Goal: Information Seeking & Learning: Learn about a topic

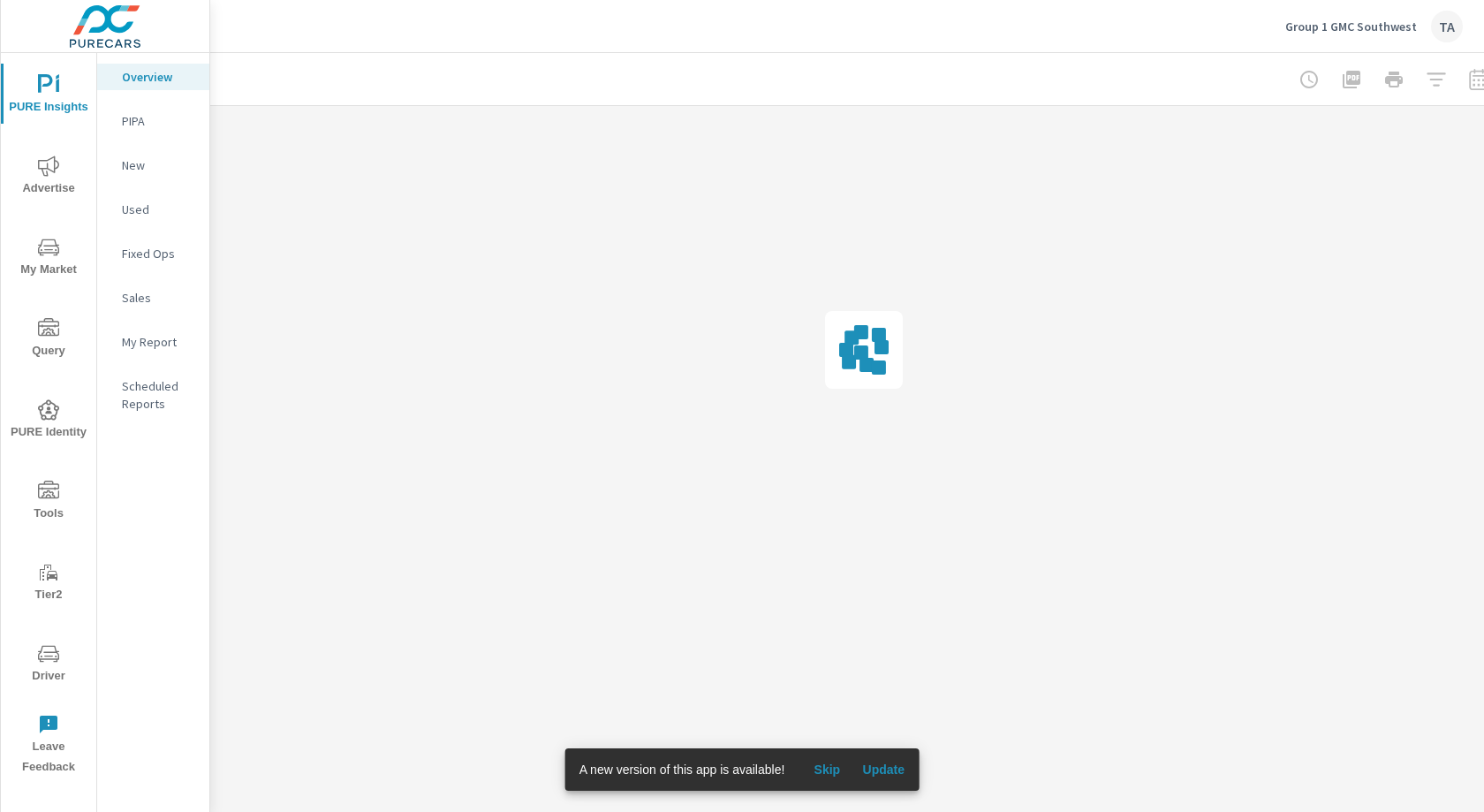
click at [55, 407] on icon "nav menu" at bounding box center [48, 409] width 21 height 21
click at [876, 780] on button "Update" at bounding box center [883, 770] width 56 height 29
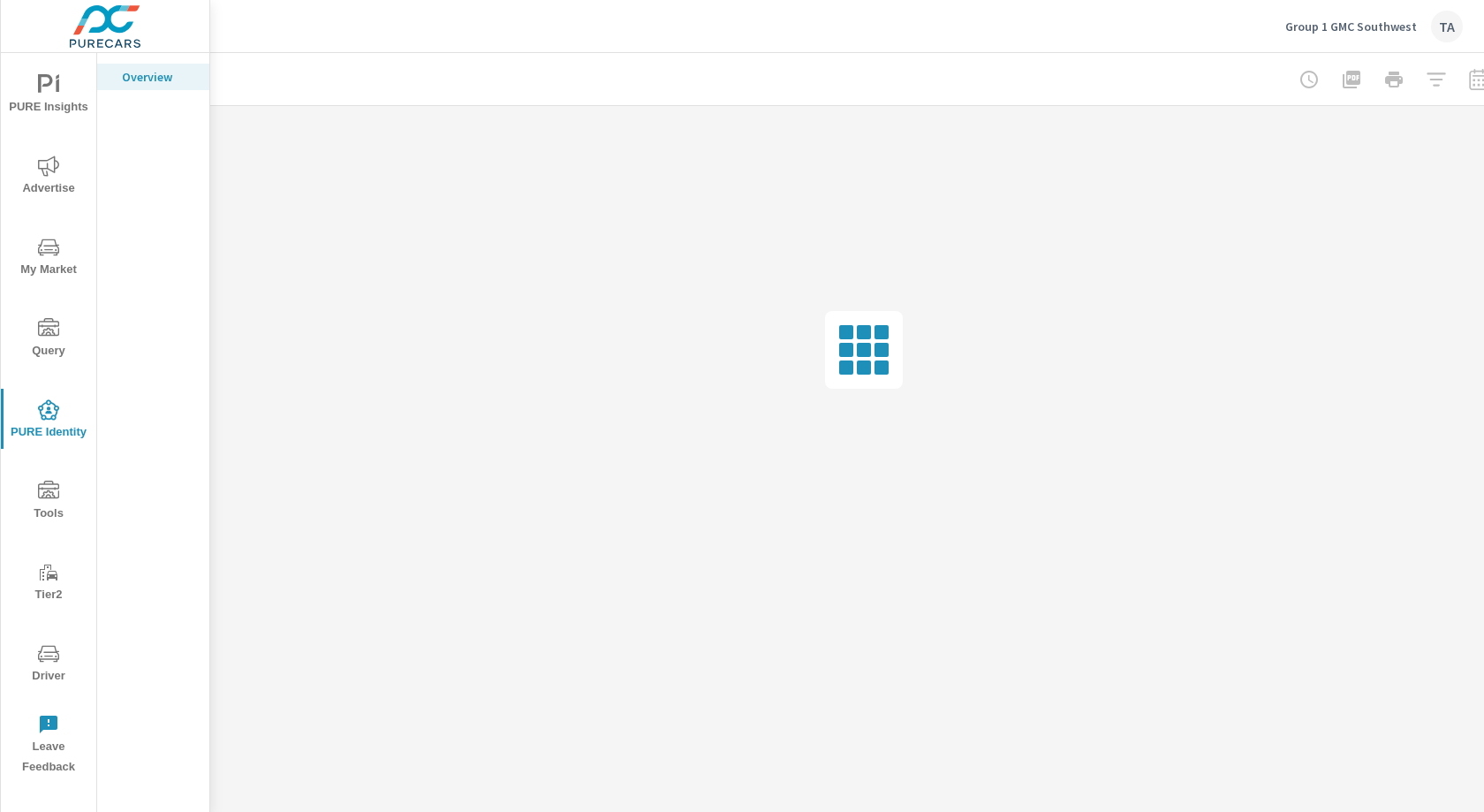
scroll to position [0, 33]
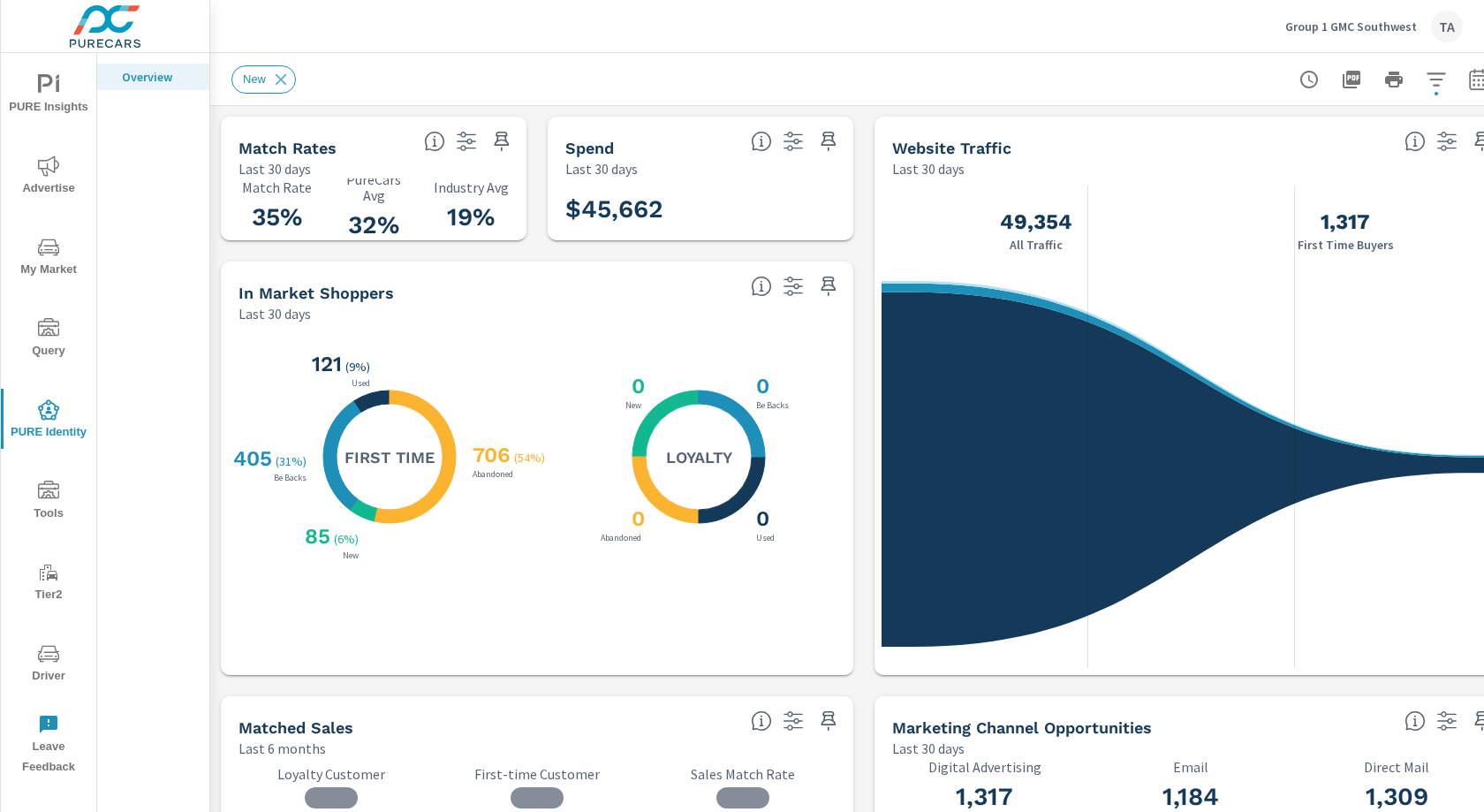
click at [48, 272] on span "My Market" at bounding box center [48, 258] width 85 height 43
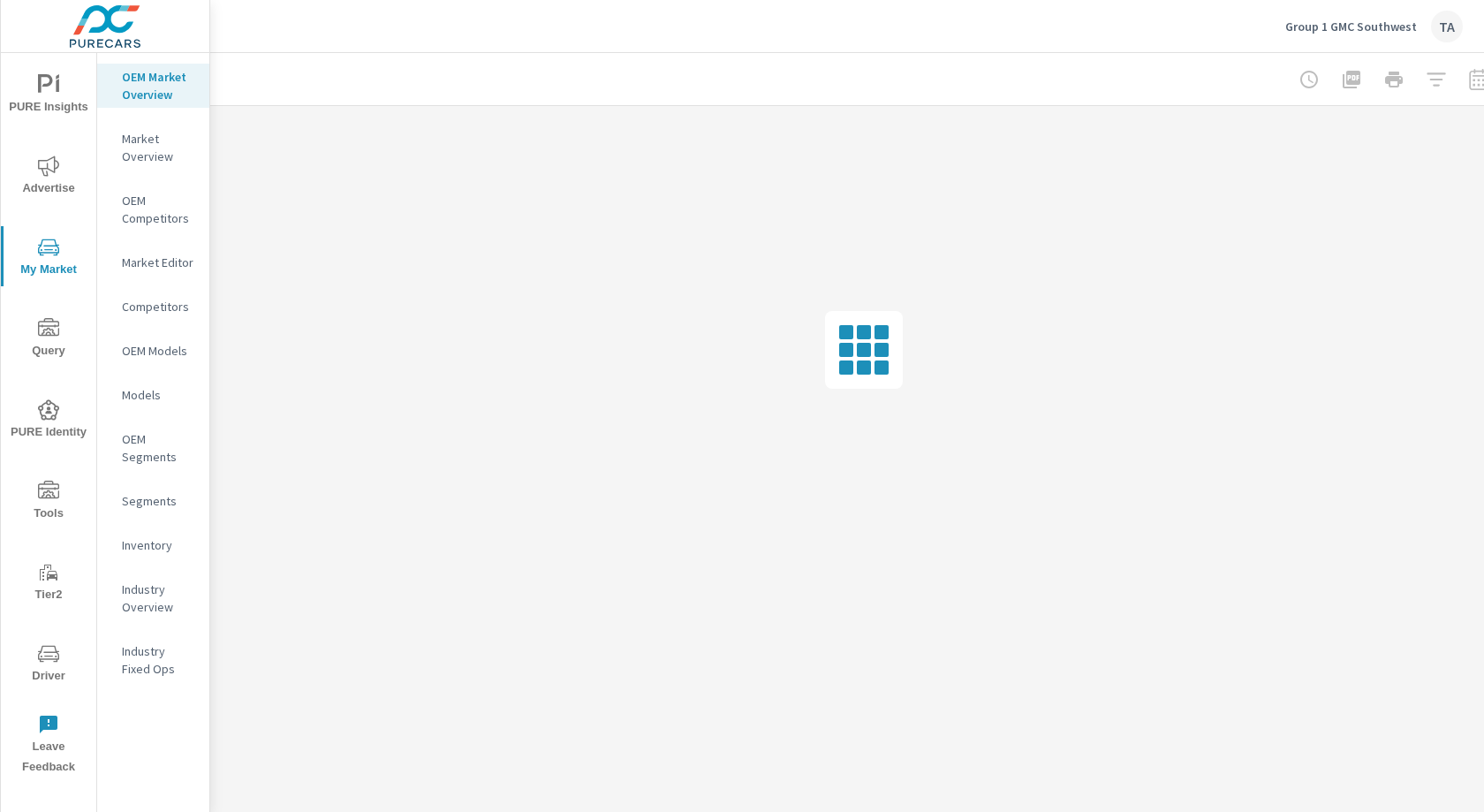
click at [149, 561] on nav "OEM Market Overview Market Overview OEM Competitors Market Editor Competitors O…" at bounding box center [153, 380] width 112 height 654
click at [154, 550] on p "Inventory" at bounding box center [159, 546] width 73 height 18
click at [1398, 72] on div at bounding box center [1362, 80] width 205 height 36
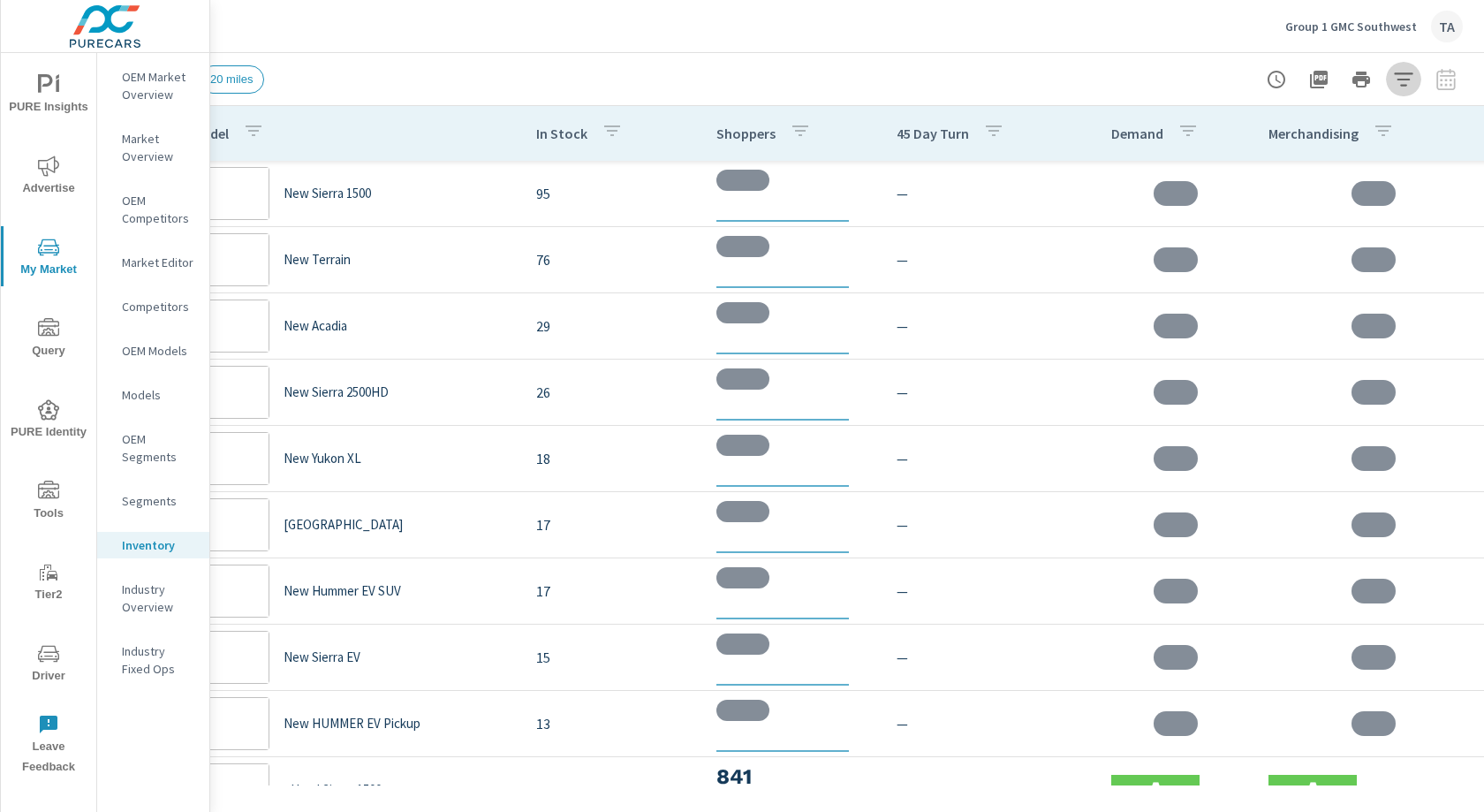
click at [1409, 84] on icon "button" at bounding box center [1403, 79] width 21 height 21
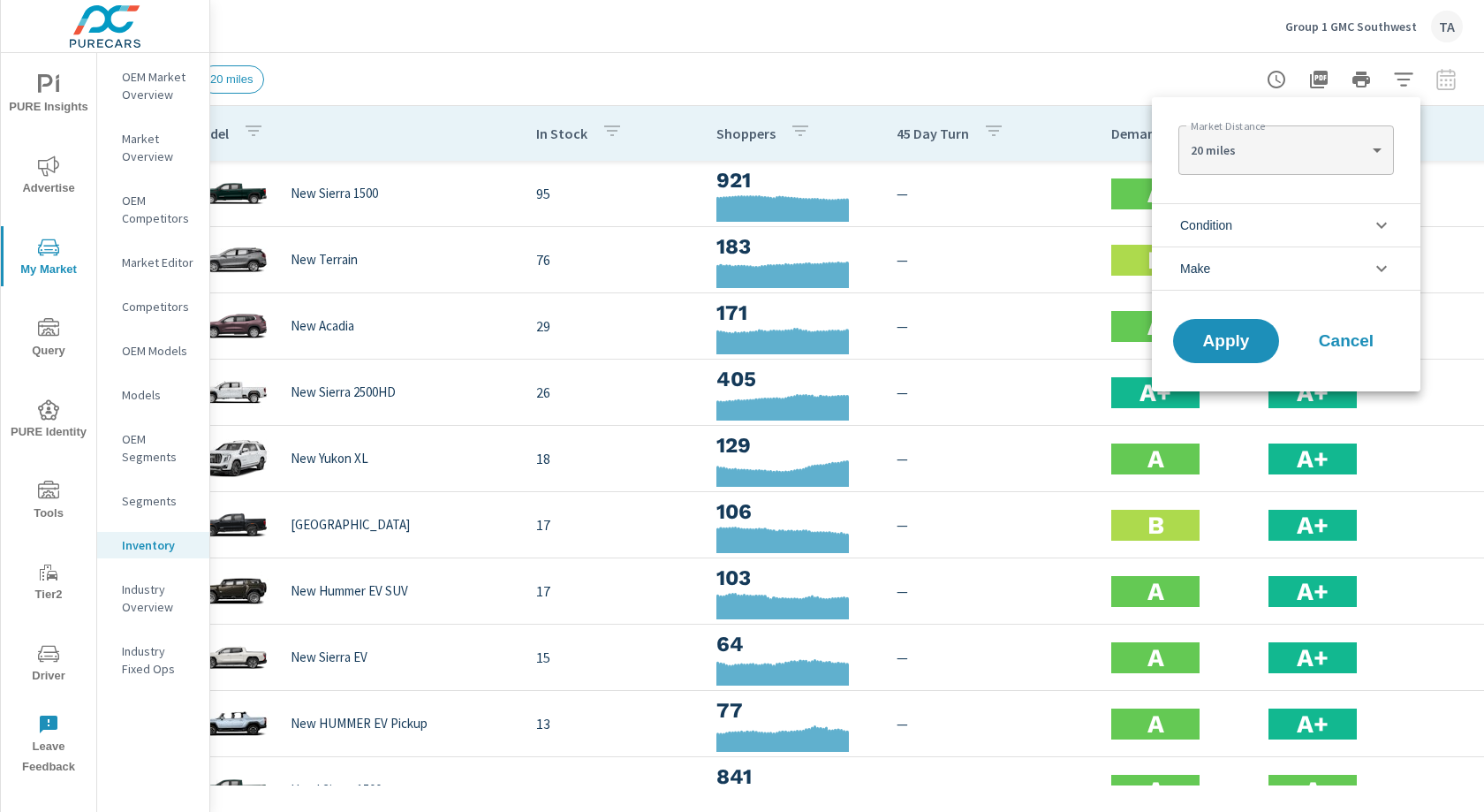
click at [1236, 235] on li "Condition" at bounding box center [1287, 225] width 268 height 43
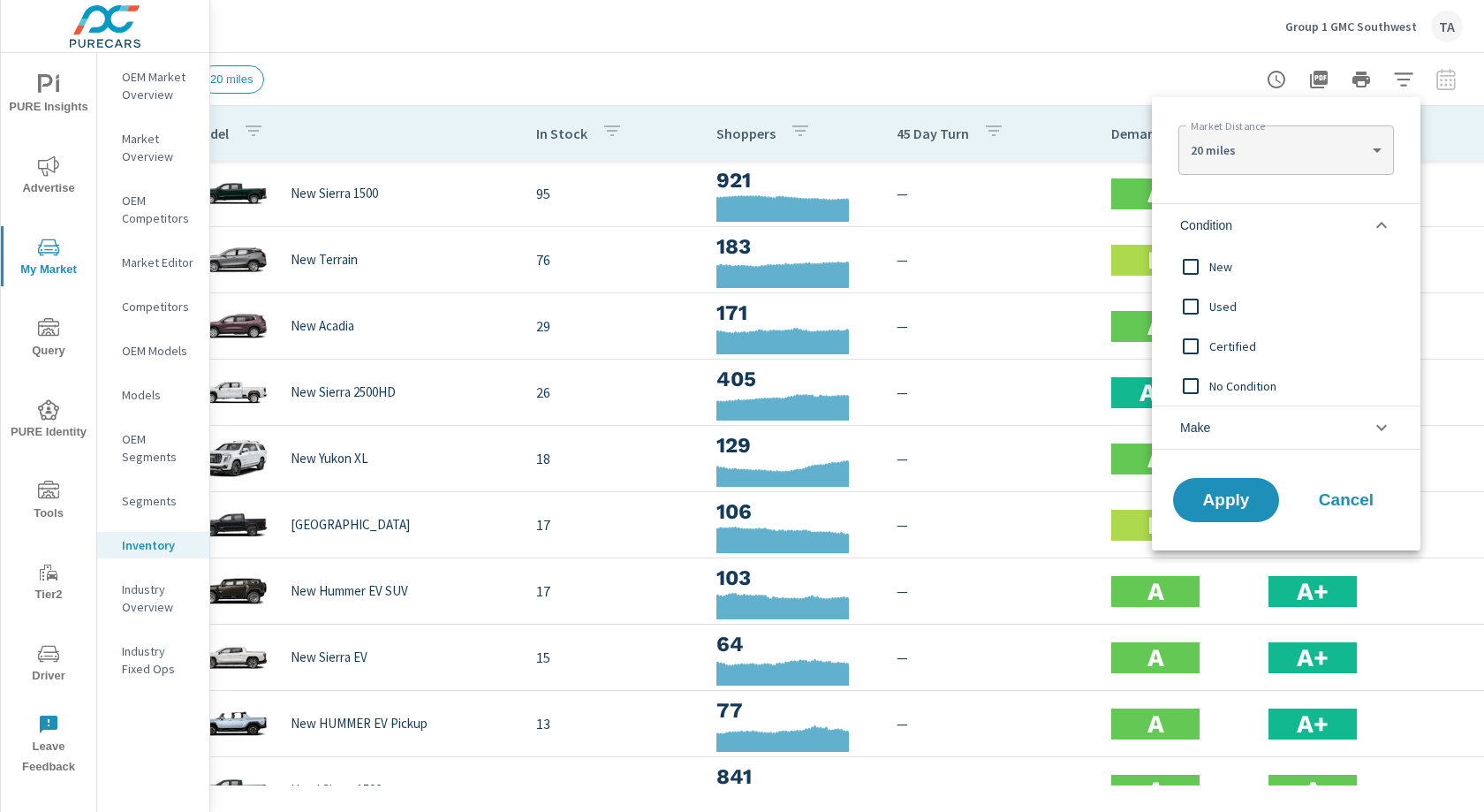
click at [1191, 264] on input "filter options" at bounding box center [1191, 267] width 37 height 37
click at [1241, 483] on button "Apply" at bounding box center [1225, 500] width 110 height 46
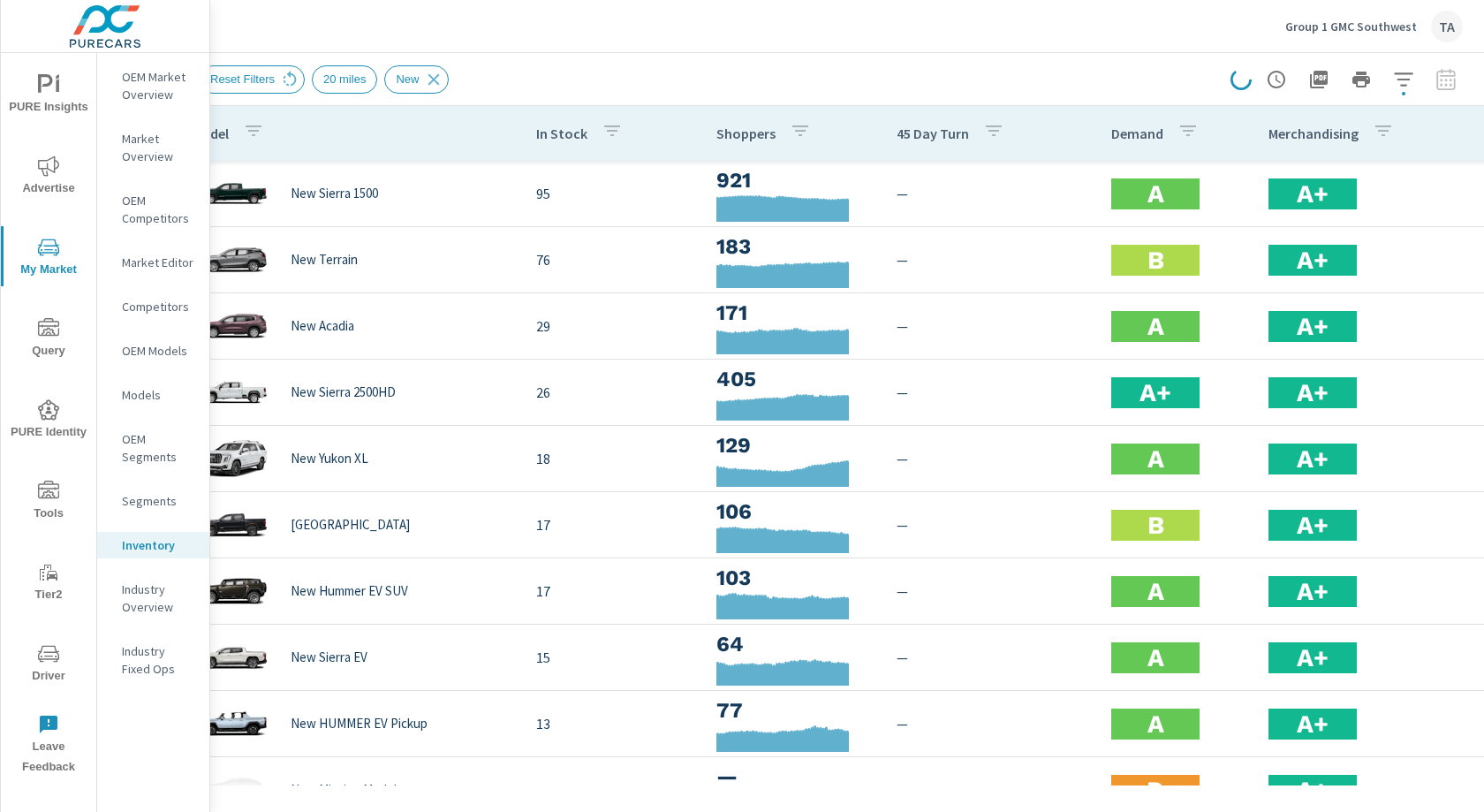
click at [1143, 136] on p "Demand" at bounding box center [1137, 133] width 52 height 18
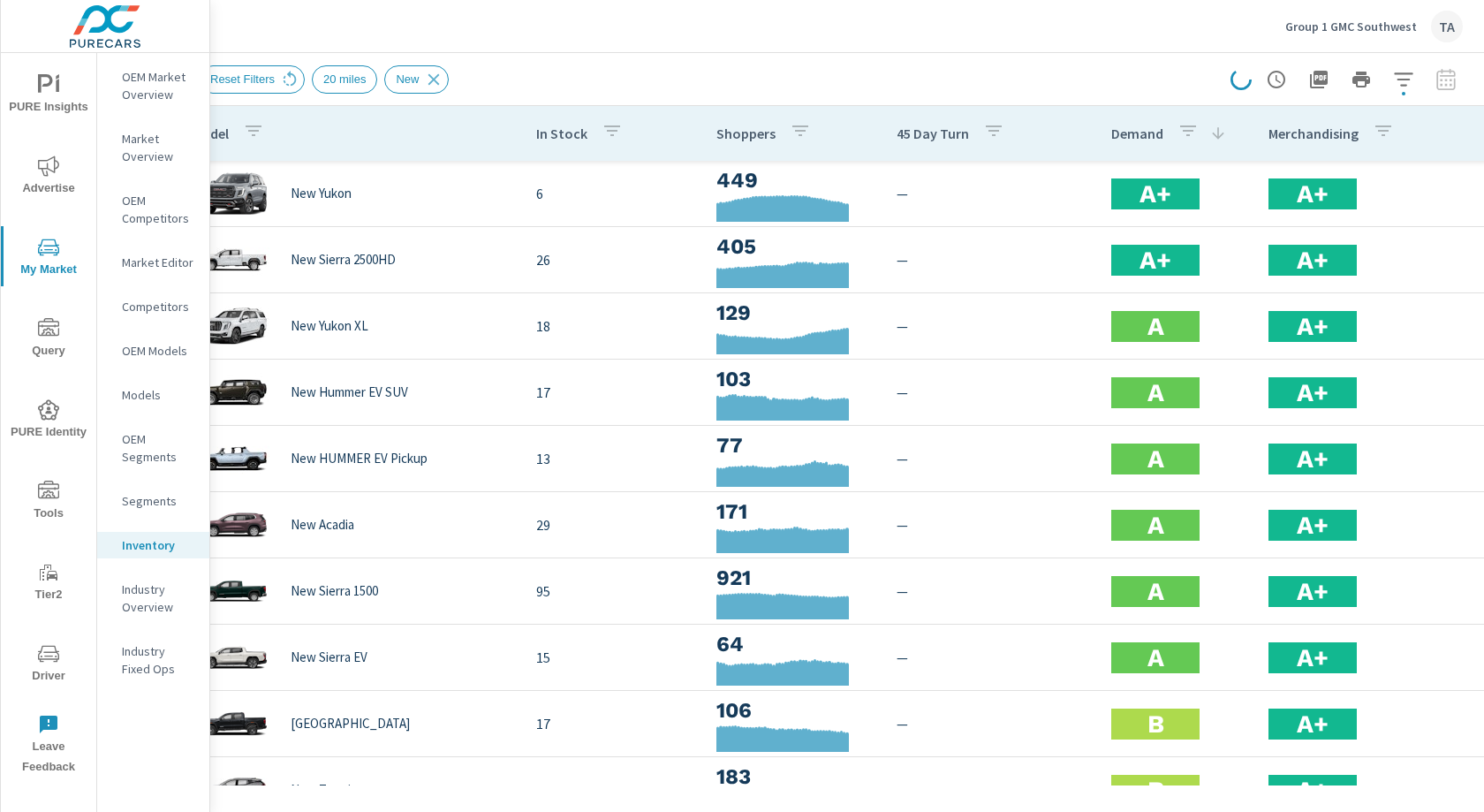
click at [1143, 136] on p "Demand" at bounding box center [1137, 133] width 52 height 18
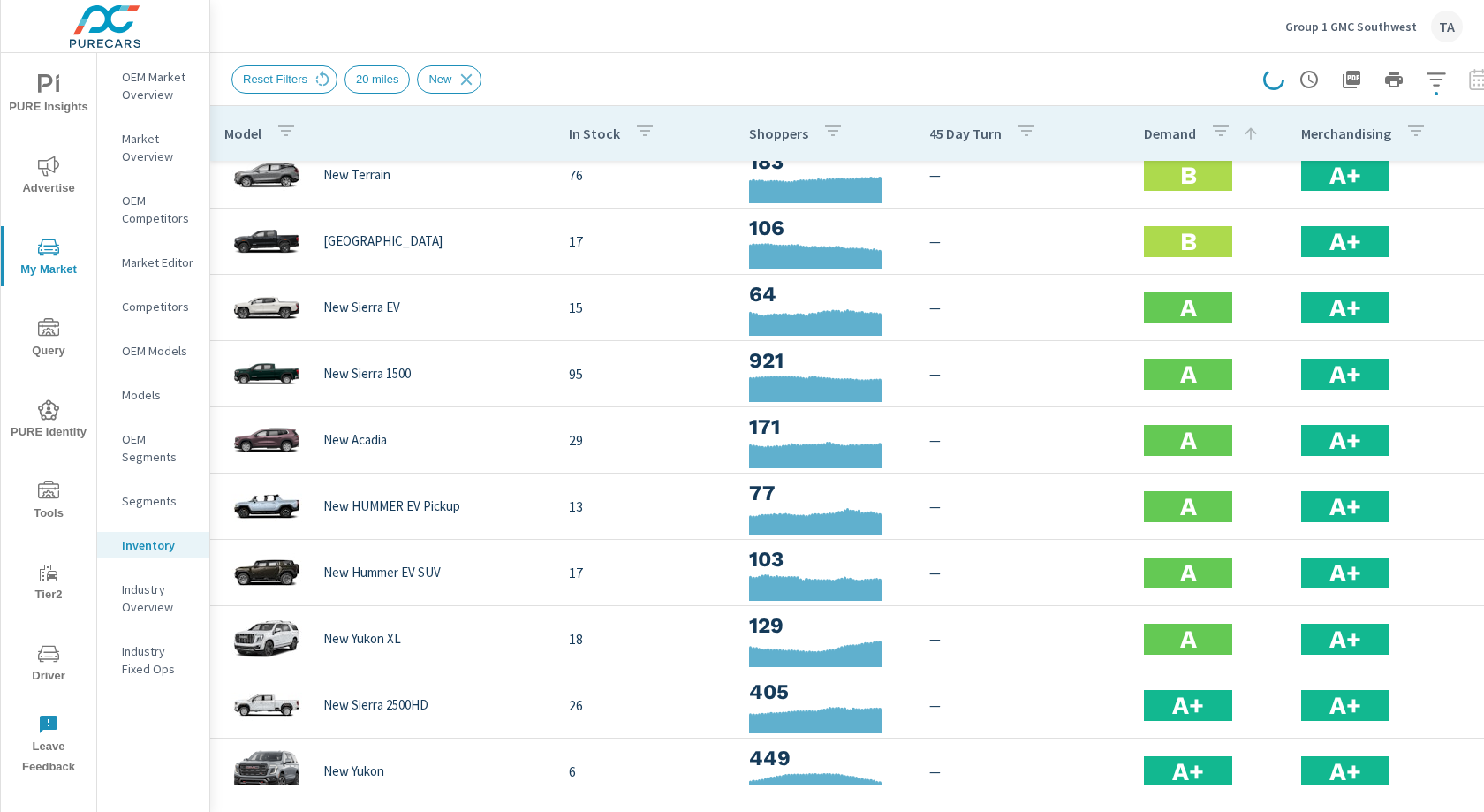
scroll to position [115, 0]
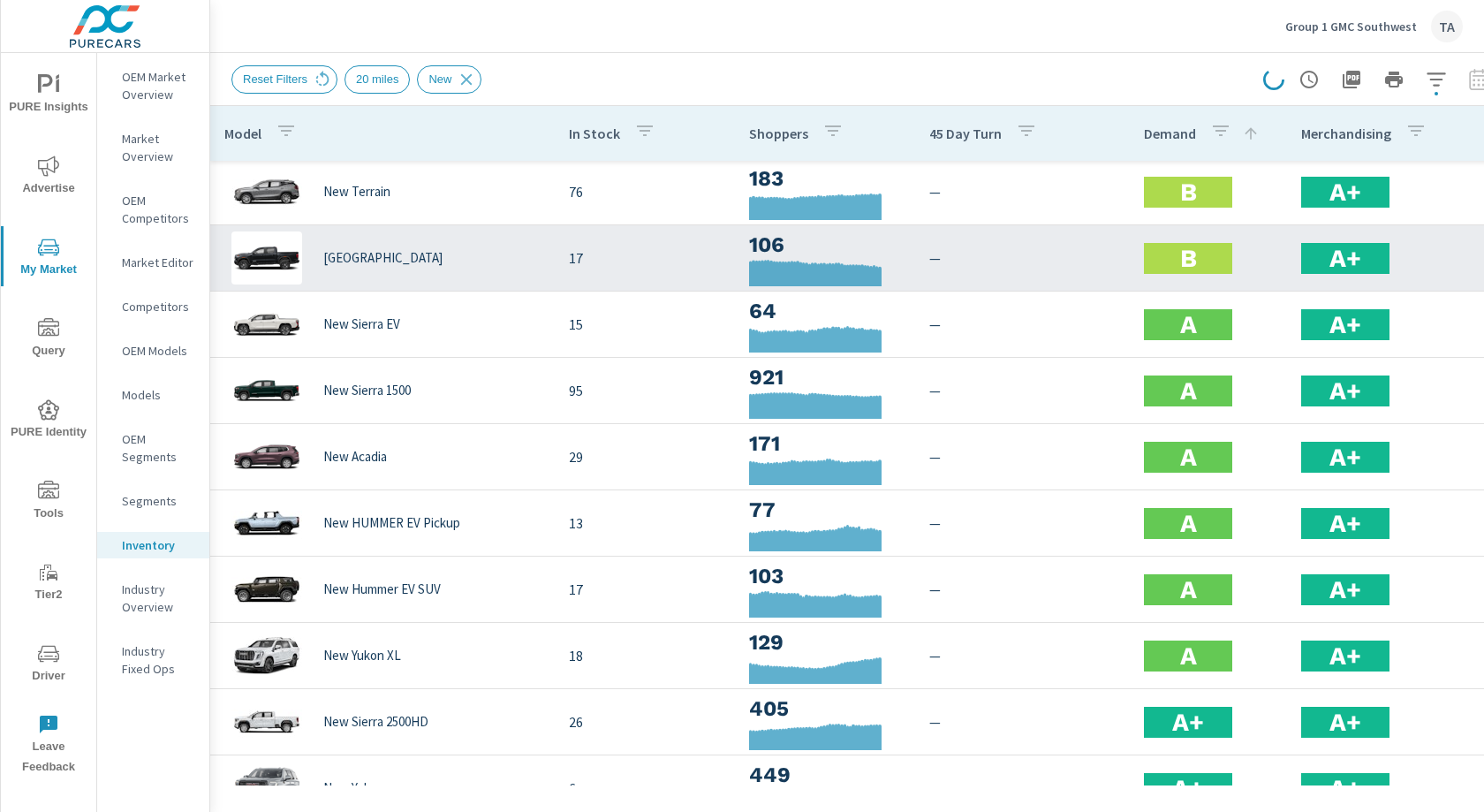
scroll to position [74, 0]
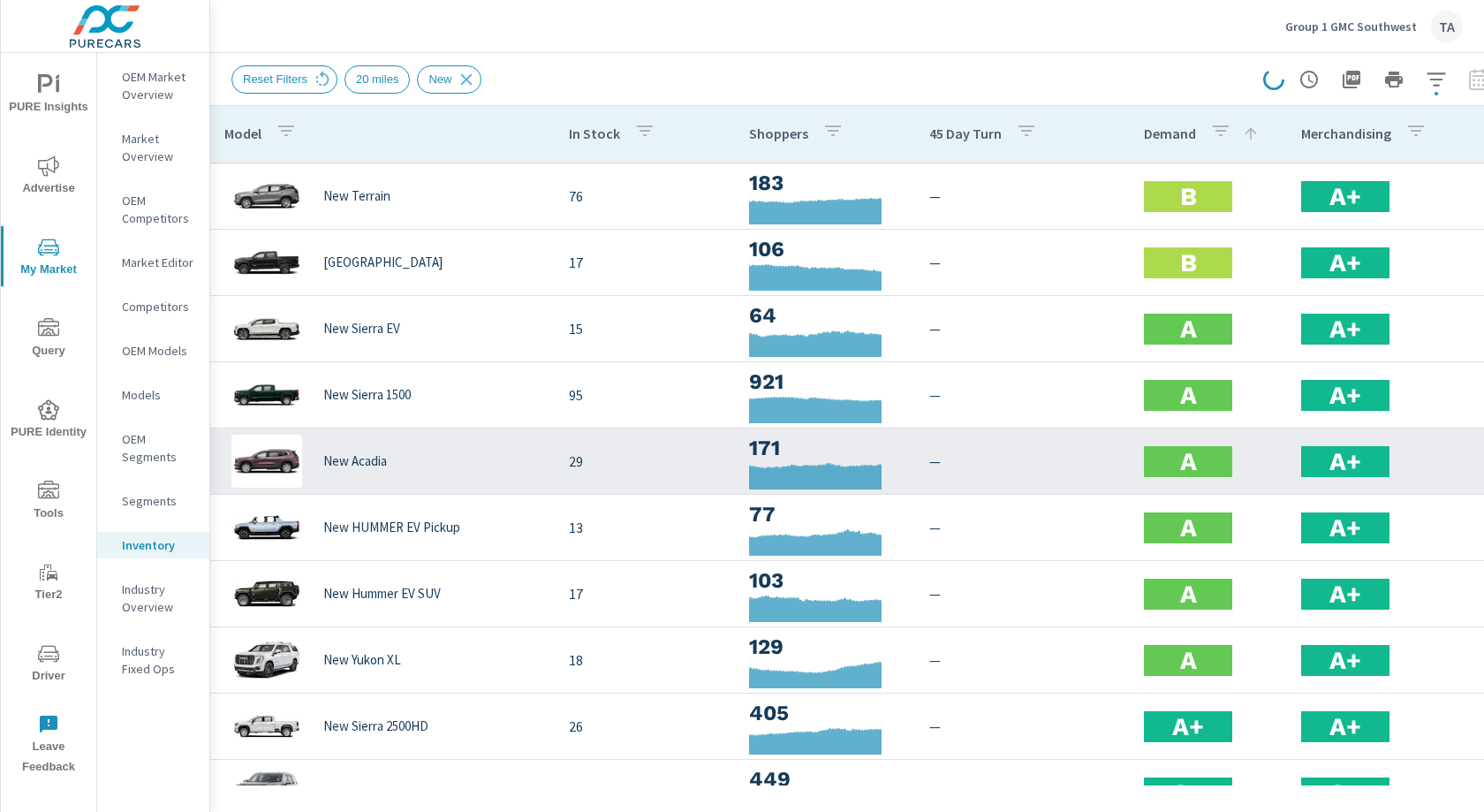
scroll to position [66, 0]
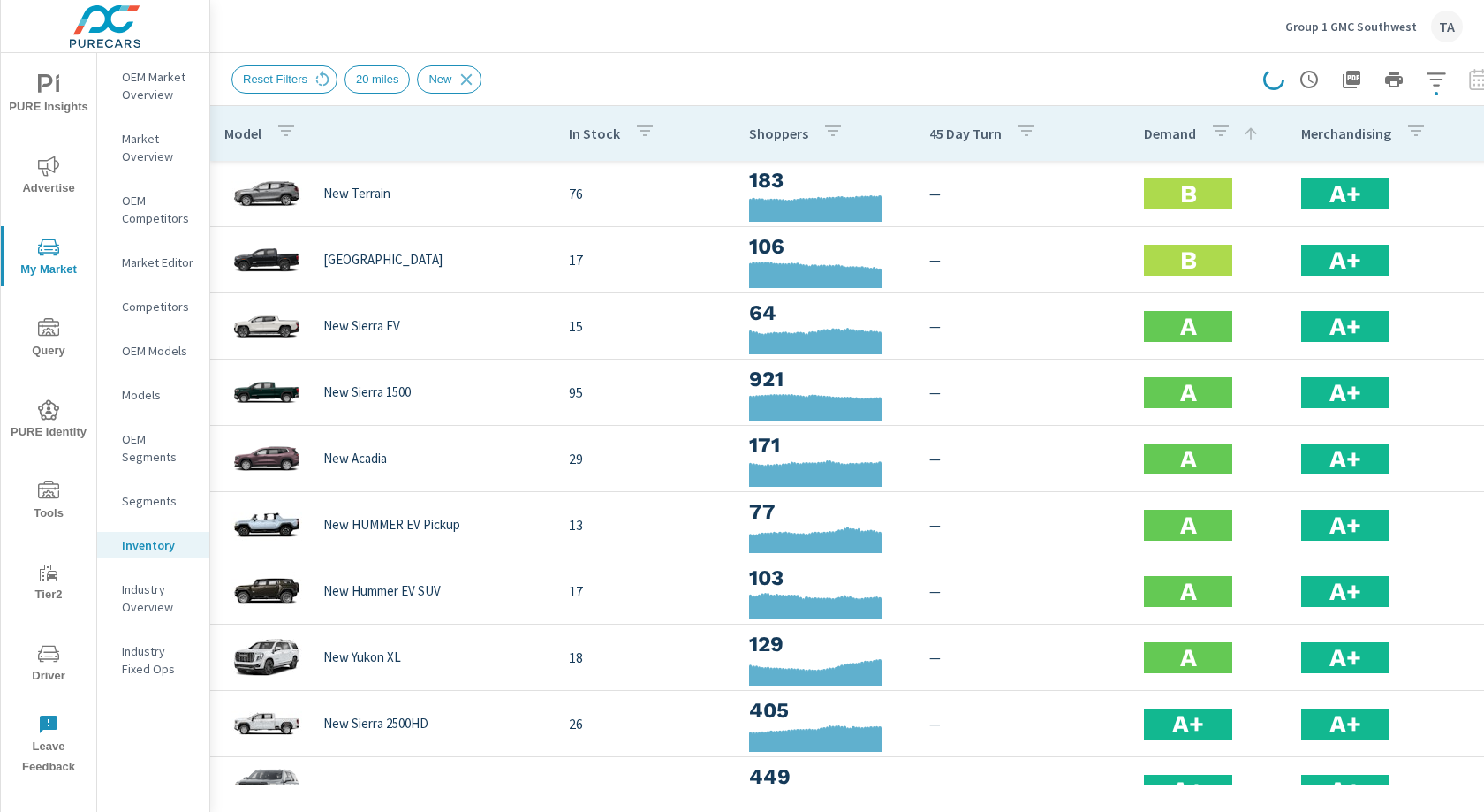
click at [1328, 135] on p "Merchandising" at bounding box center [1346, 133] width 90 height 18
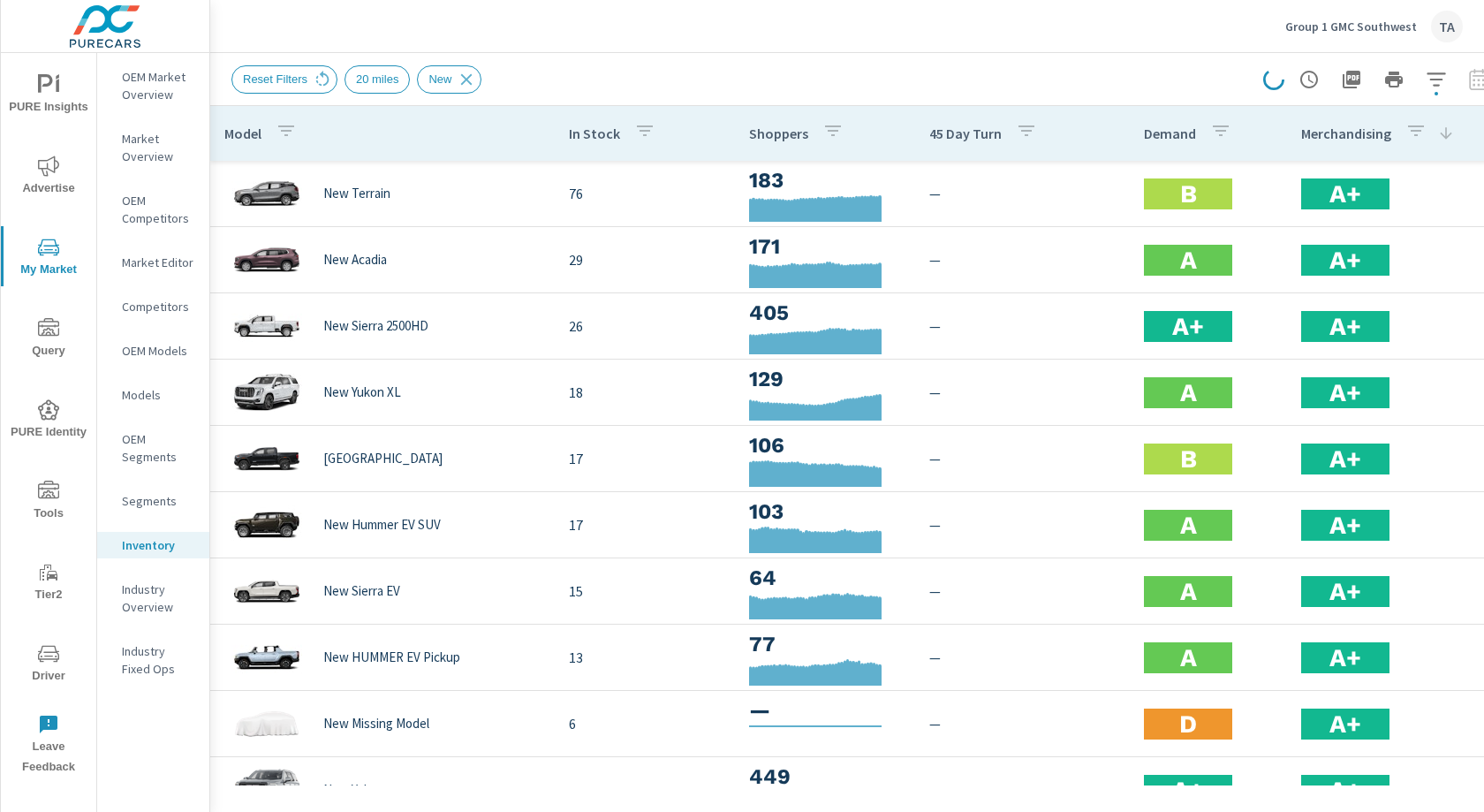
click at [1328, 135] on p "Merchandising" at bounding box center [1346, 133] width 90 height 18
click at [1172, 133] on p "Demand" at bounding box center [1170, 133] width 52 height 18
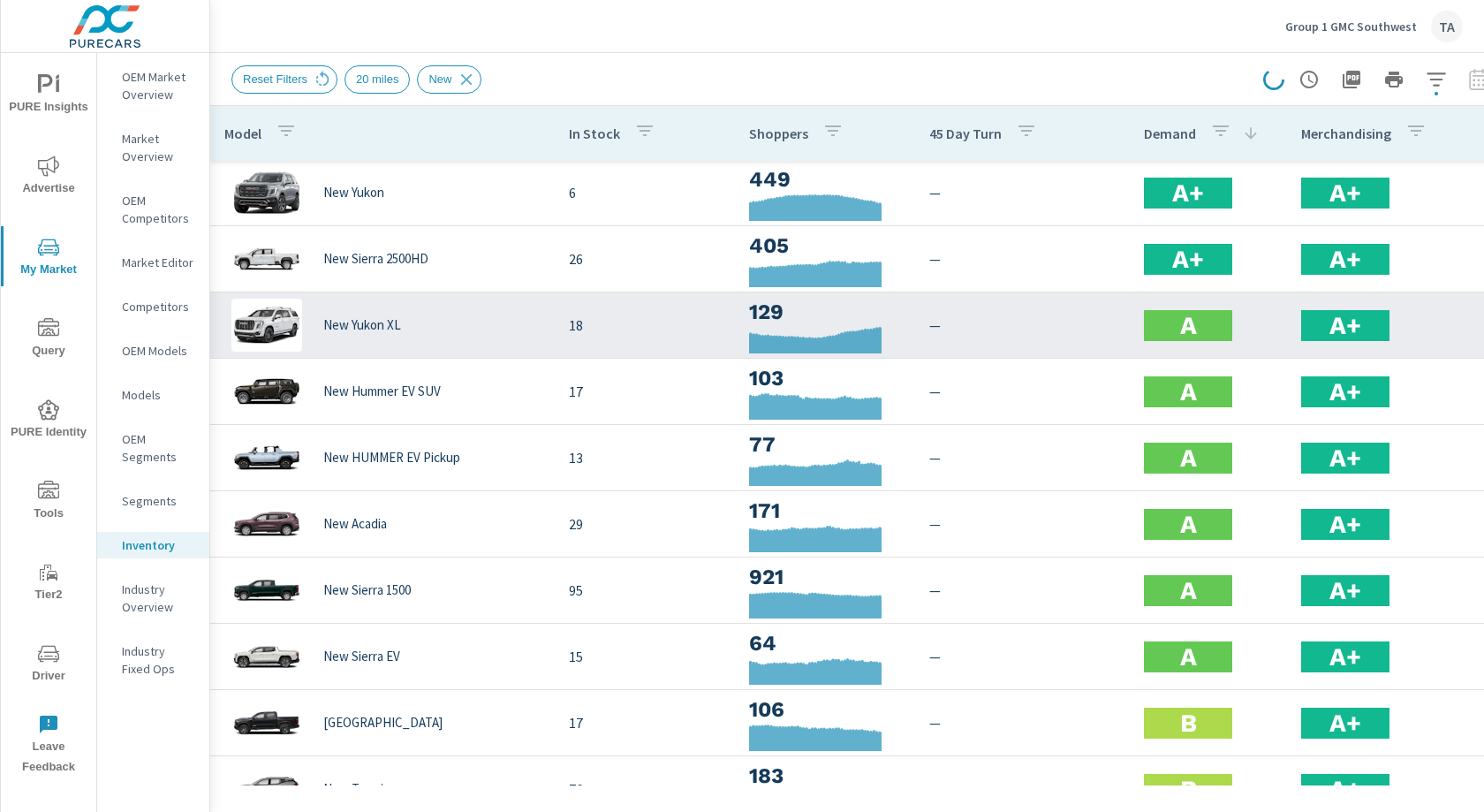
scroll to position [0, 1]
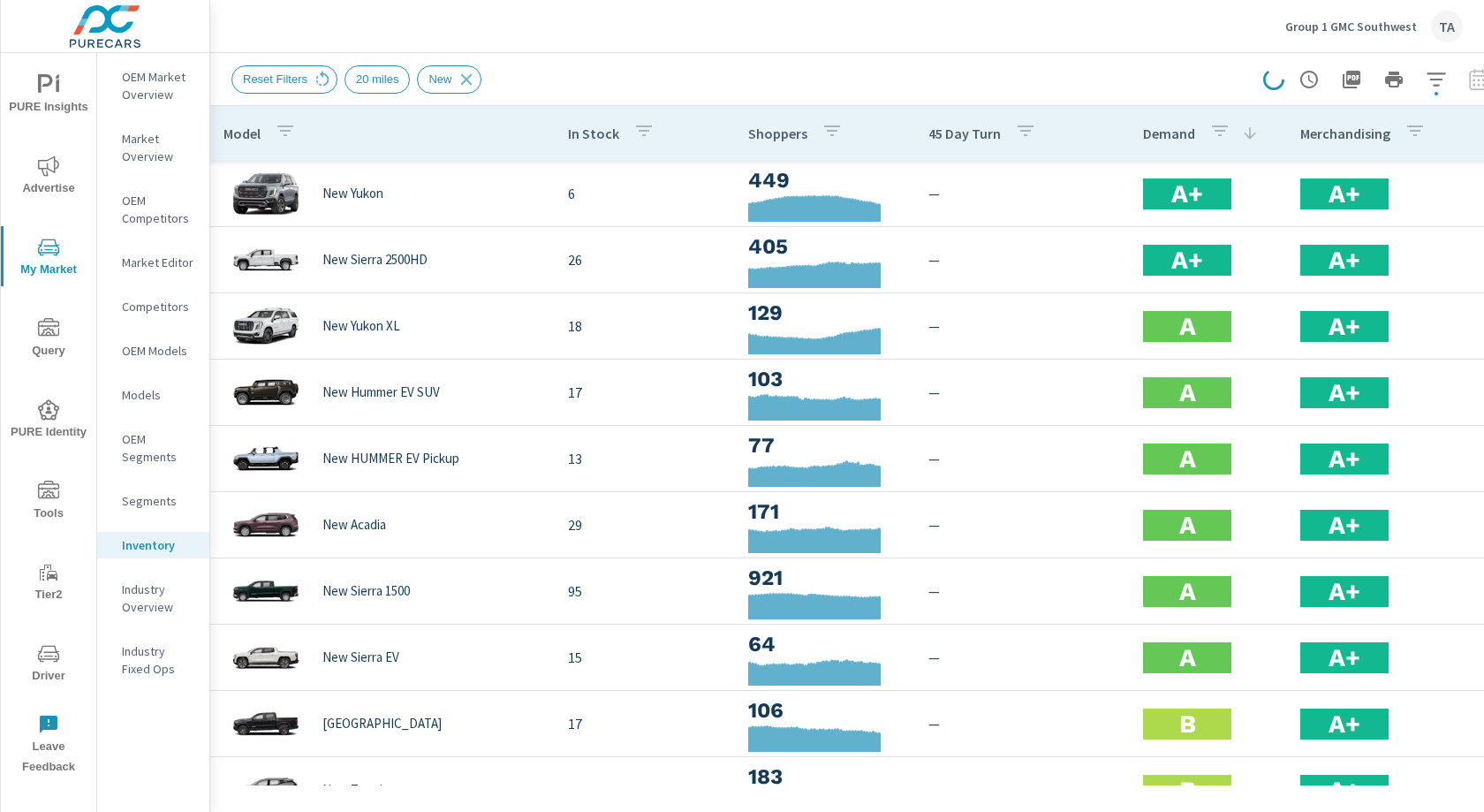
click at [44, 158] on icon "nav menu" at bounding box center [48, 166] width 21 height 21
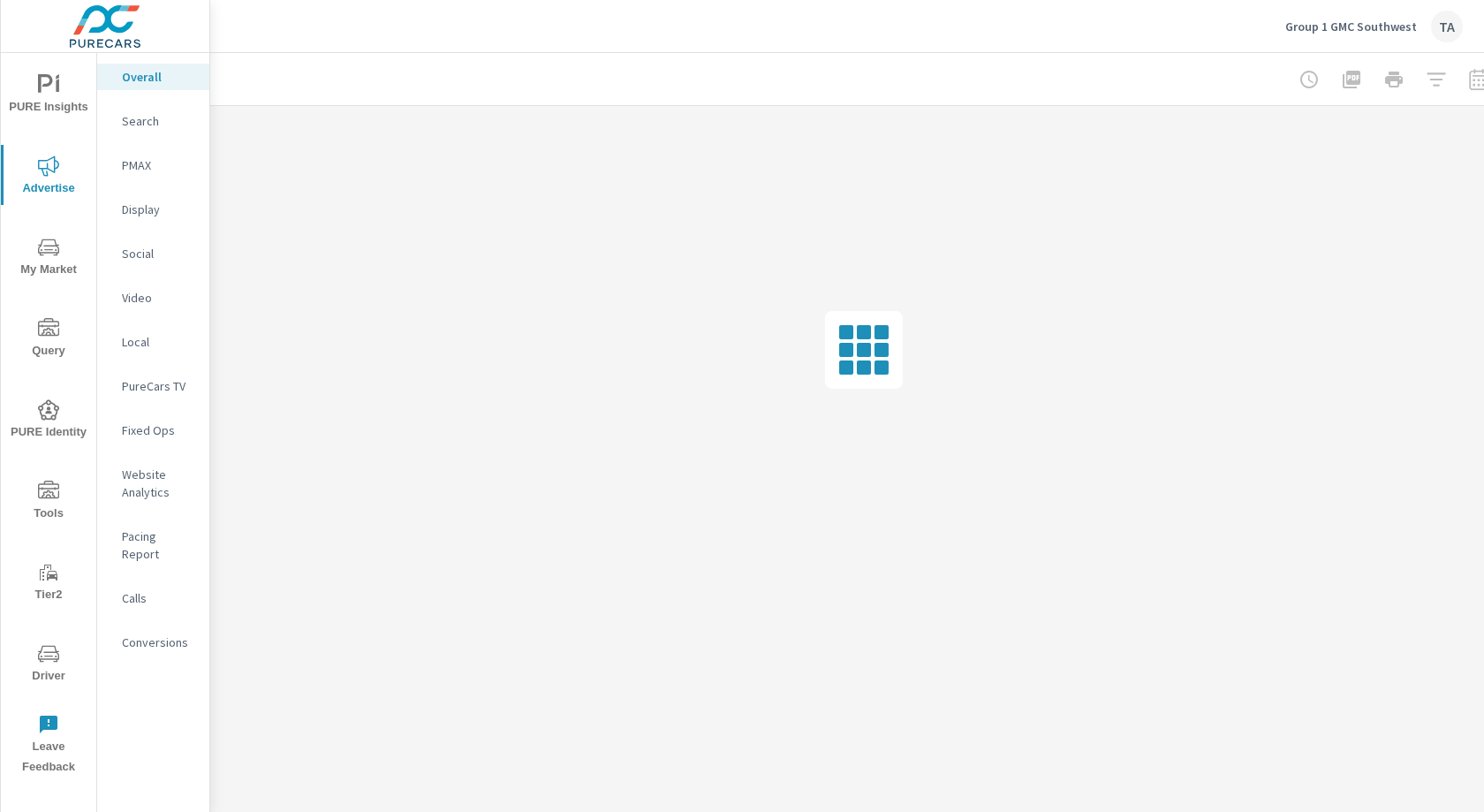
scroll to position [0, 33]
click at [1398, 89] on div at bounding box center [1362, 80] width 205 height 36
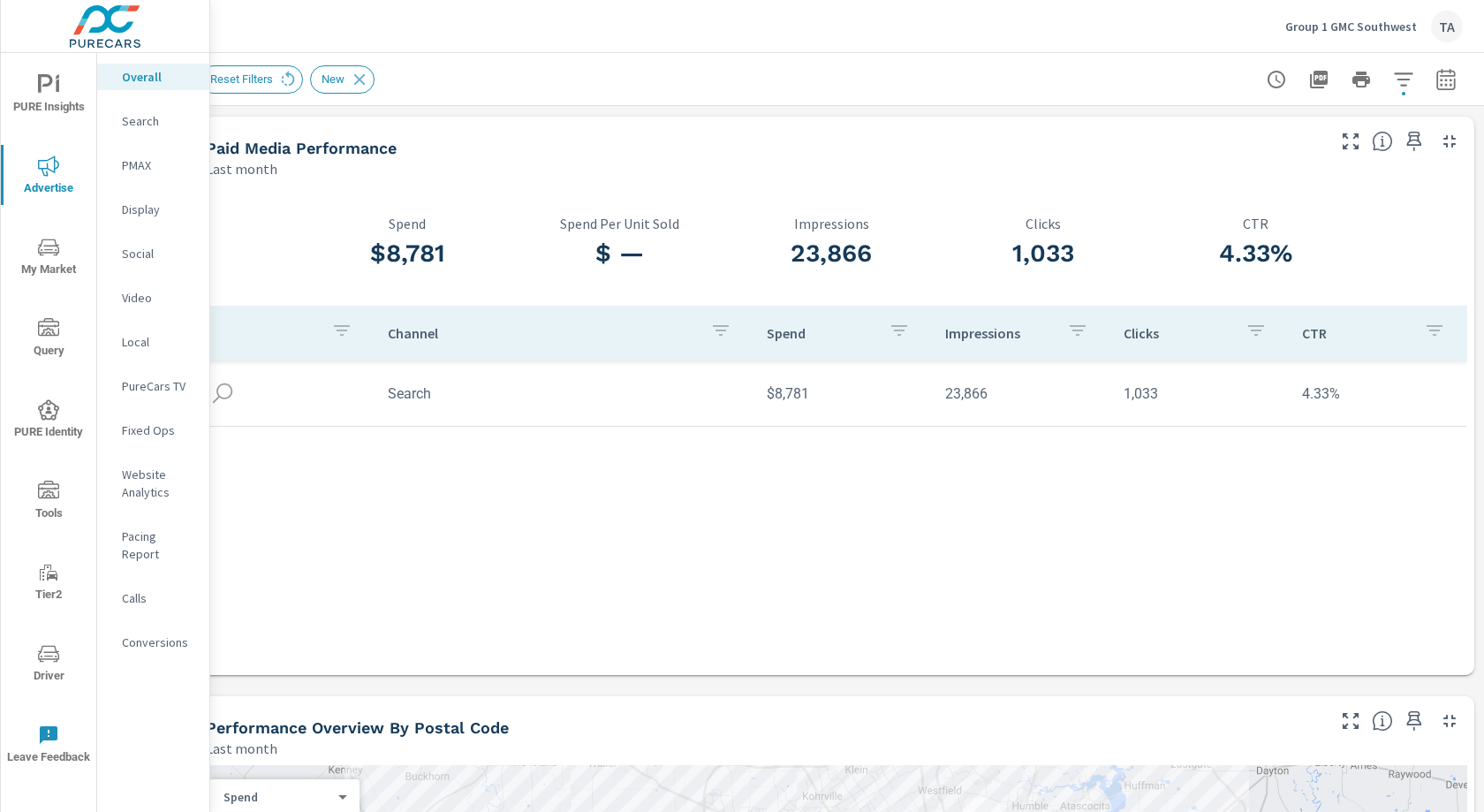
click at [1404, 96] on button "button" at bounding box center [1404, 80] width 36 height 36
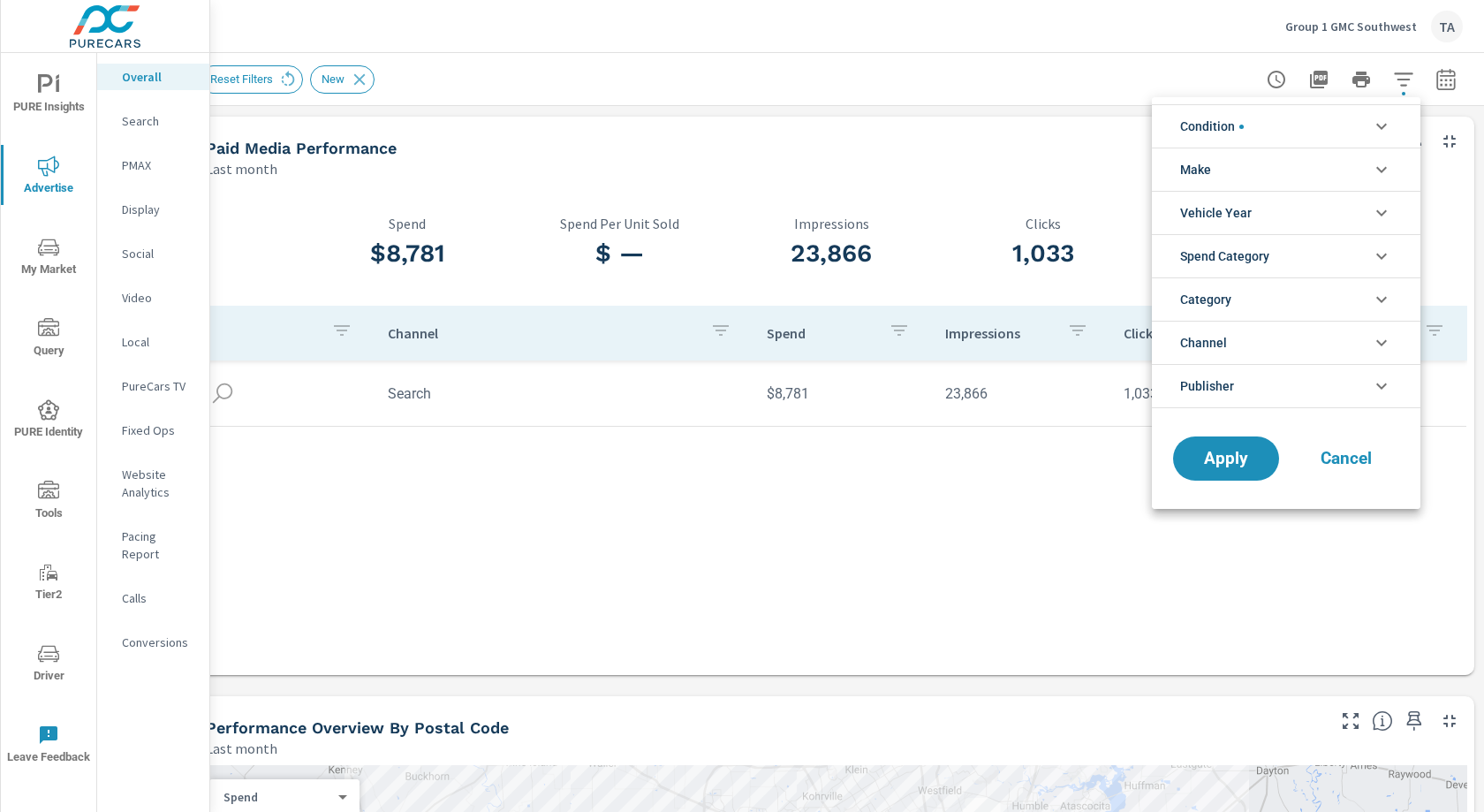
click at [1268, 305] on li "Category" at bounding box center [1287, 299] width 268 height 43
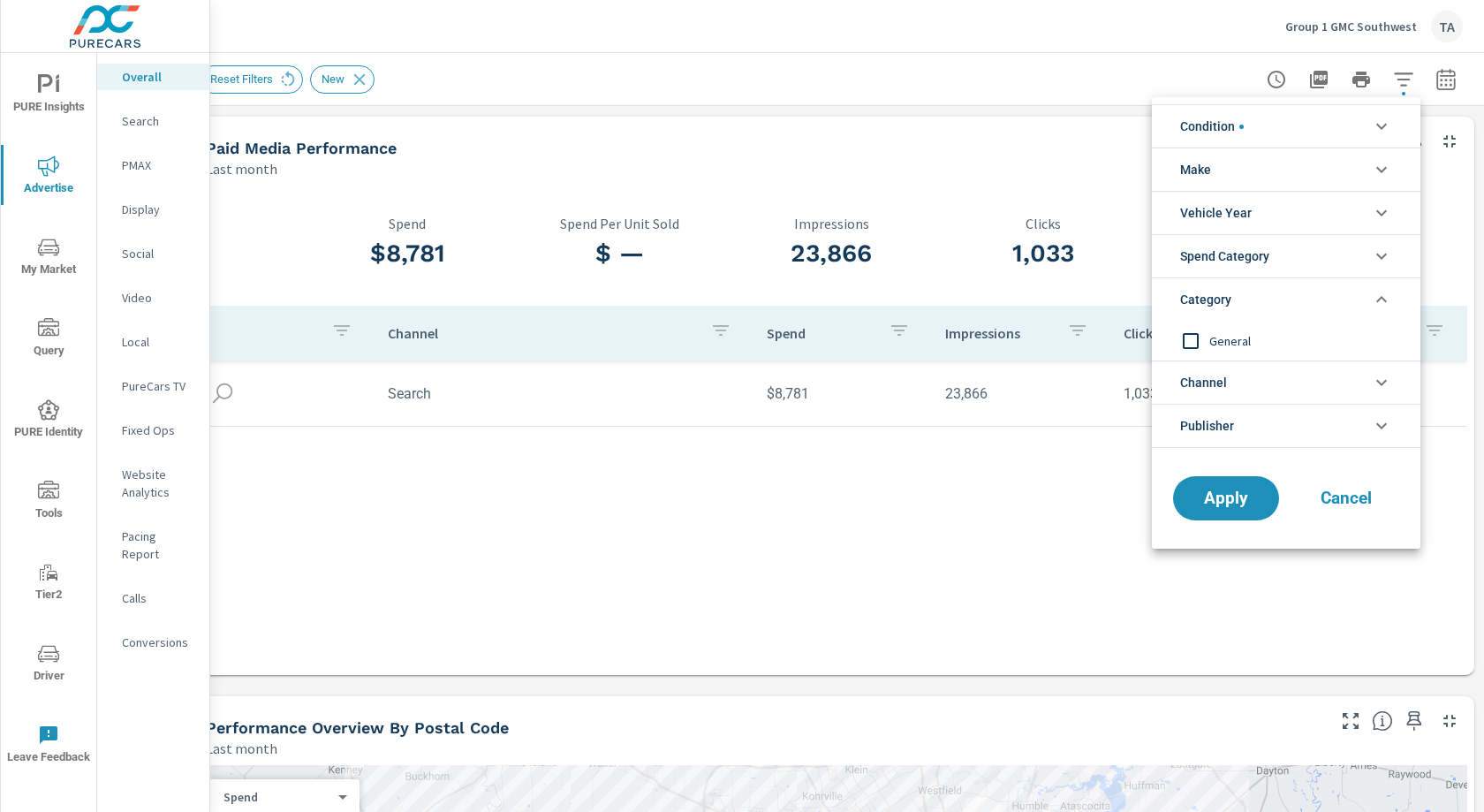
click at [1223, 376] on span "Channel" at bounding box center [1203, 382] width 46 height 42
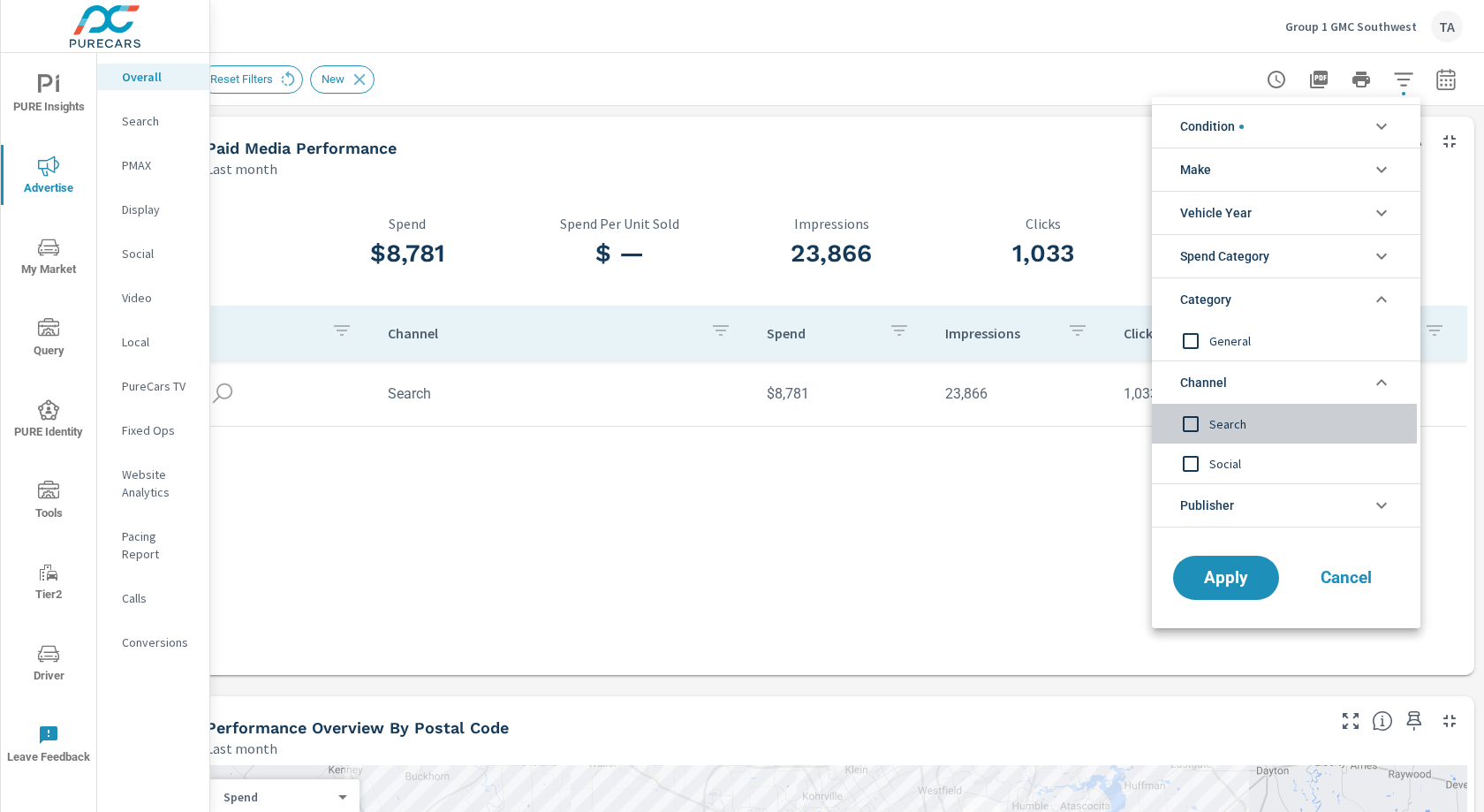
click at [1194, 424] on input "filter options" at bounding box center [1191, 424] width 37 height 37
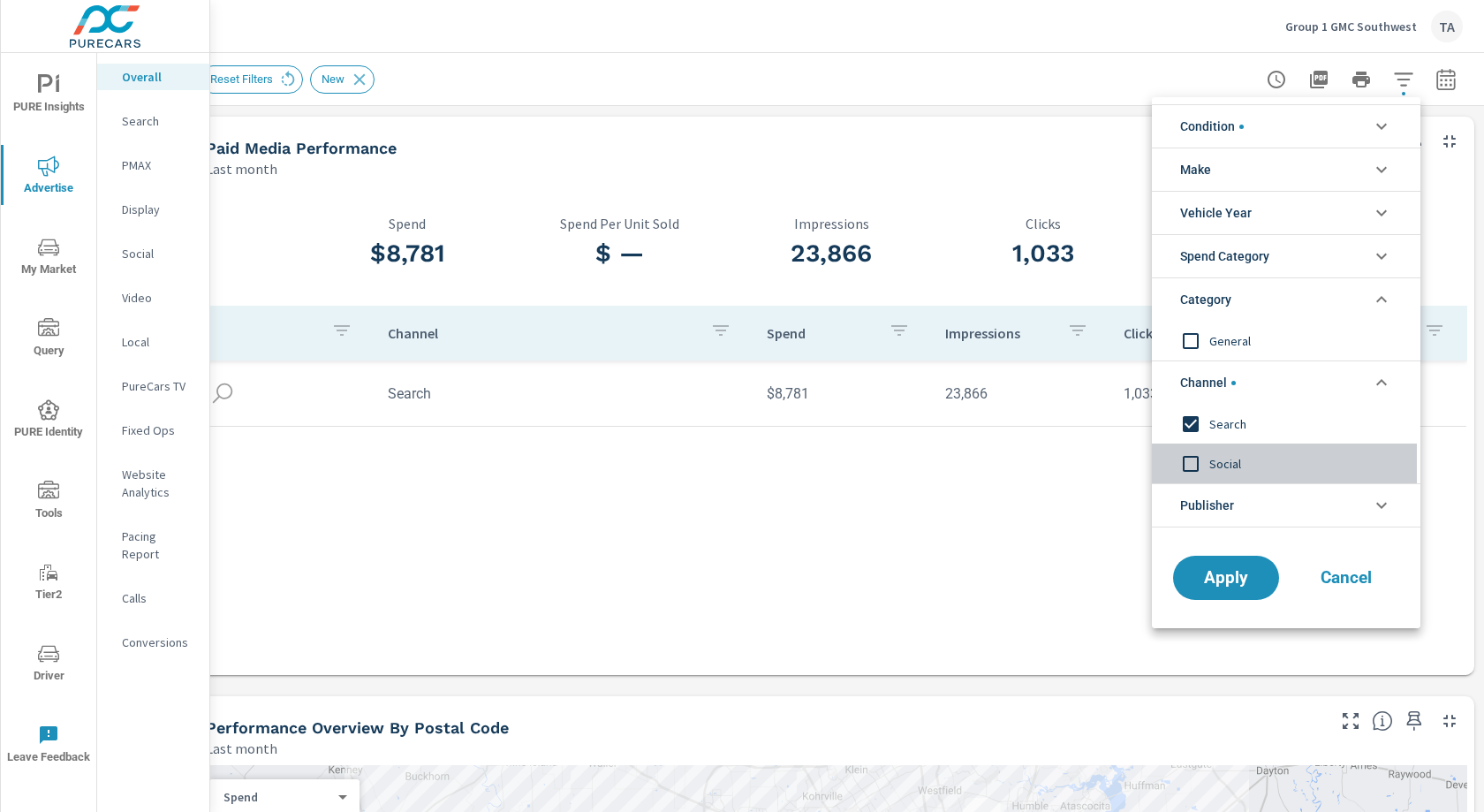
click at [1192, 472] on input "filter options" at bounding box center [1191, 464] width 37 height 37
click at [1269, 181] on li "Make" at bounding box center [1287, 170] width 268 height 43
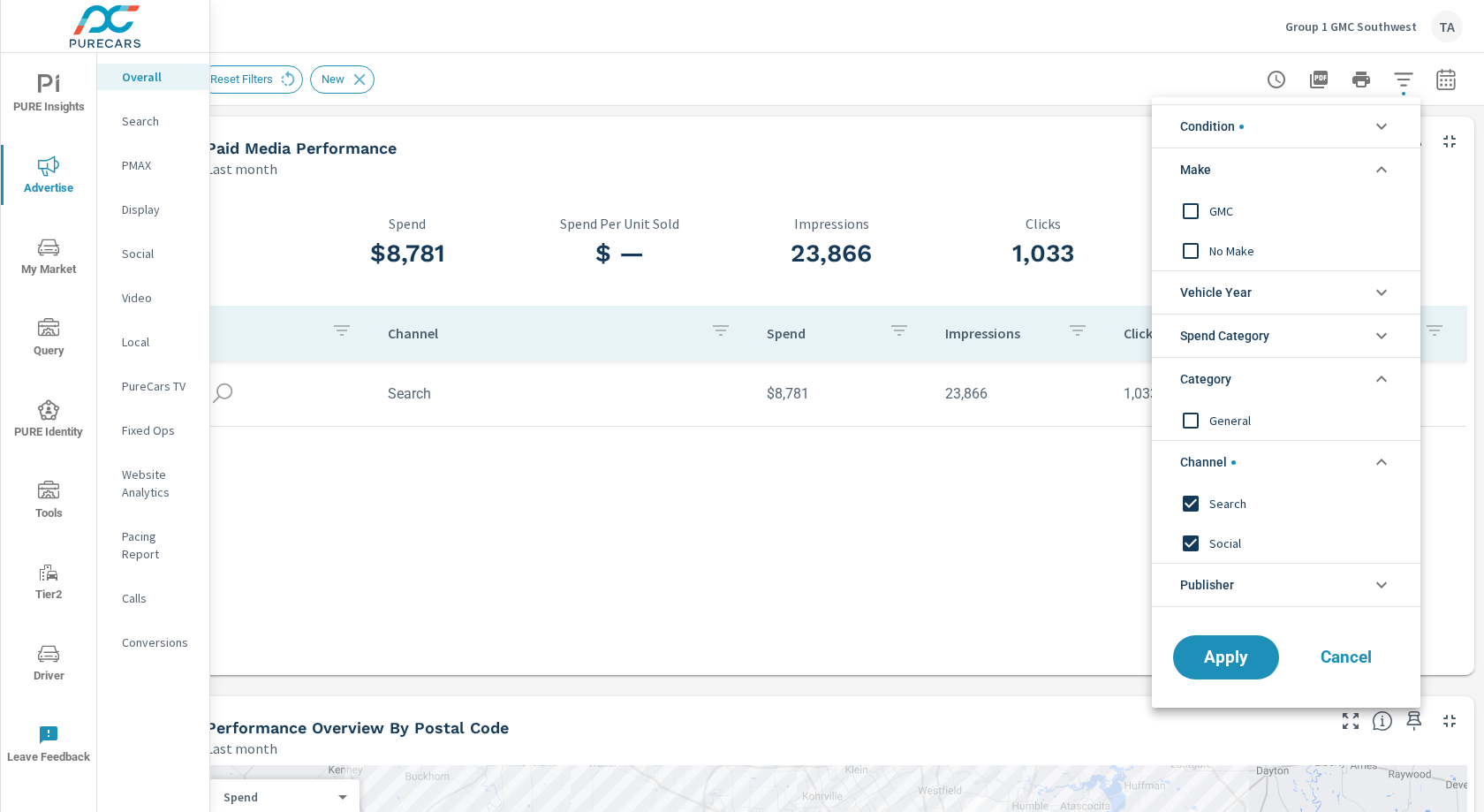
click at [1263, 125] on li "Condition" at bounding box center [1287, 126] width 268 height 43
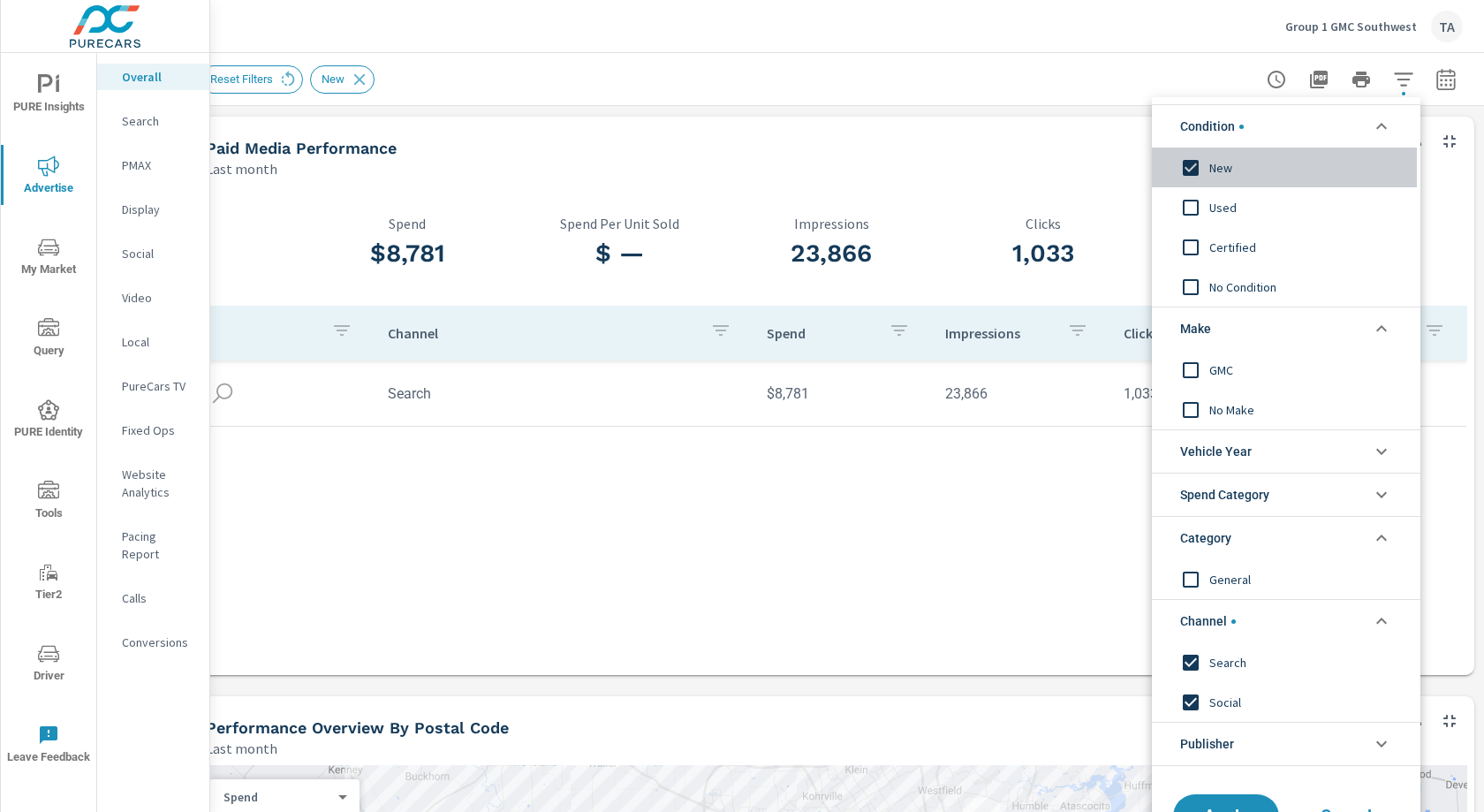
click at [1194, 165] on input "filter options" at bounding box center [1191, 168] width 37 height 37
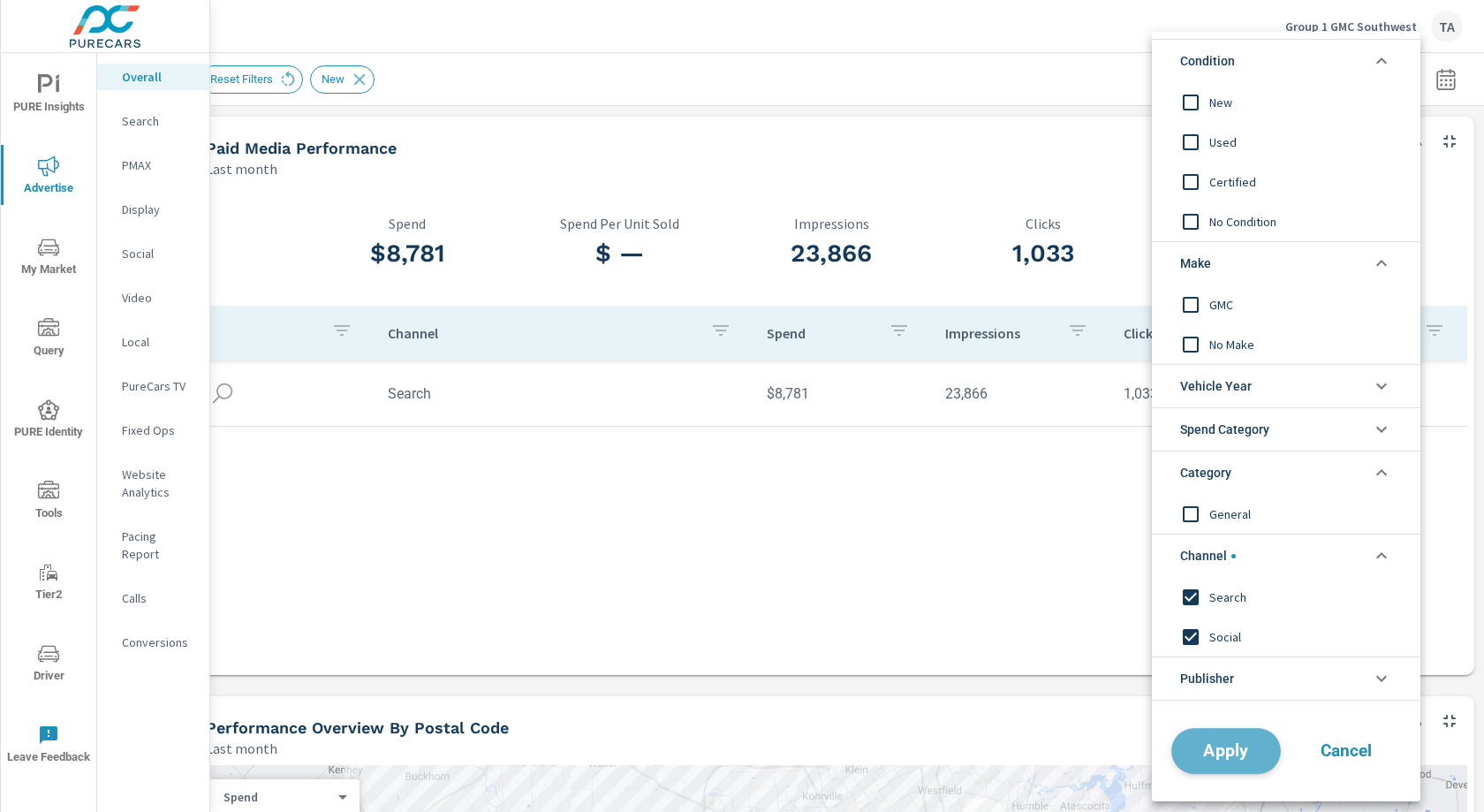
click at [1240, 756] on span "Apply" at bounding box center [1225, 751] width 72 height 17
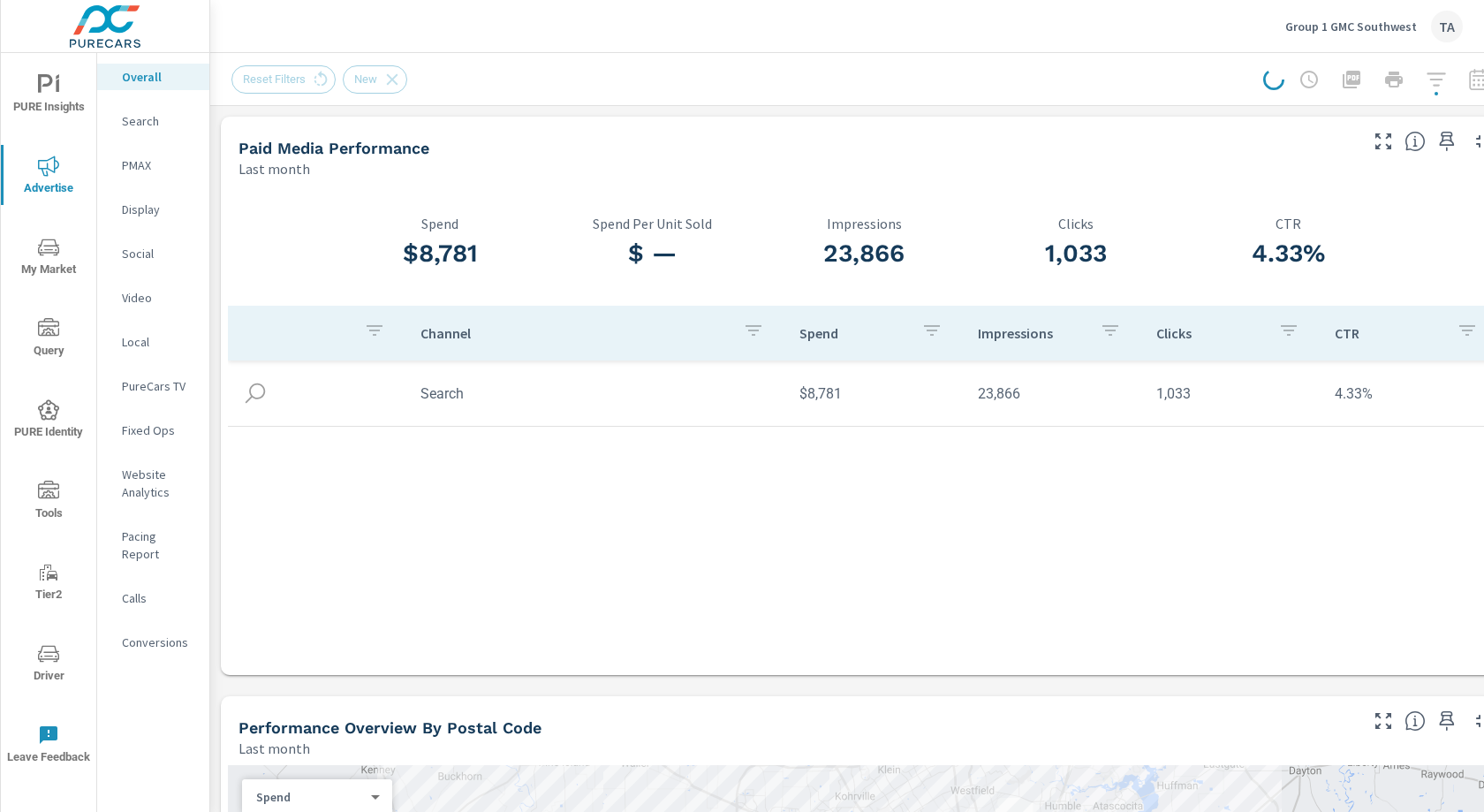
scroll to position [0, 33]
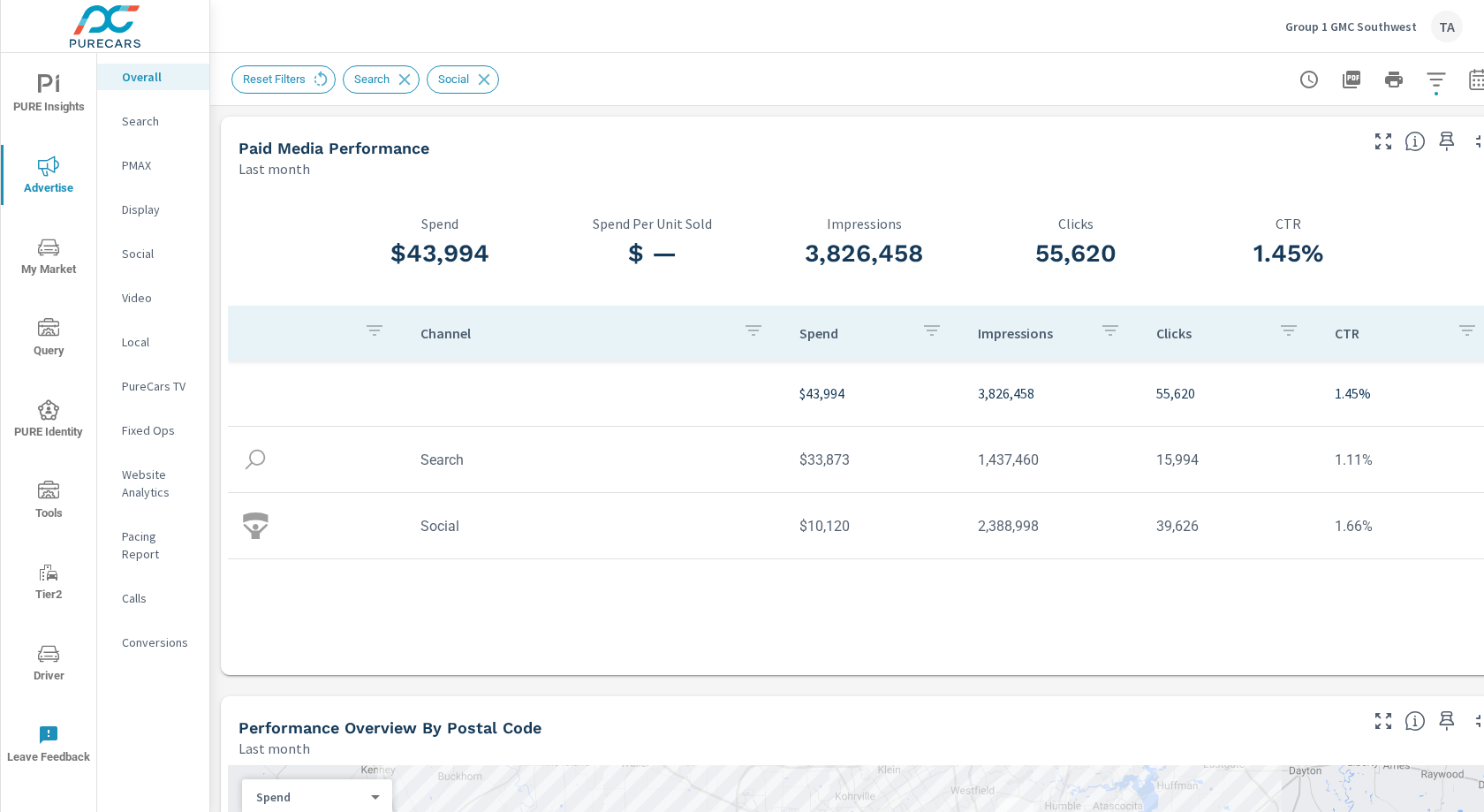
click at [164, 122] on p "Search" at bounding box center [159, 121] width 73 height 18
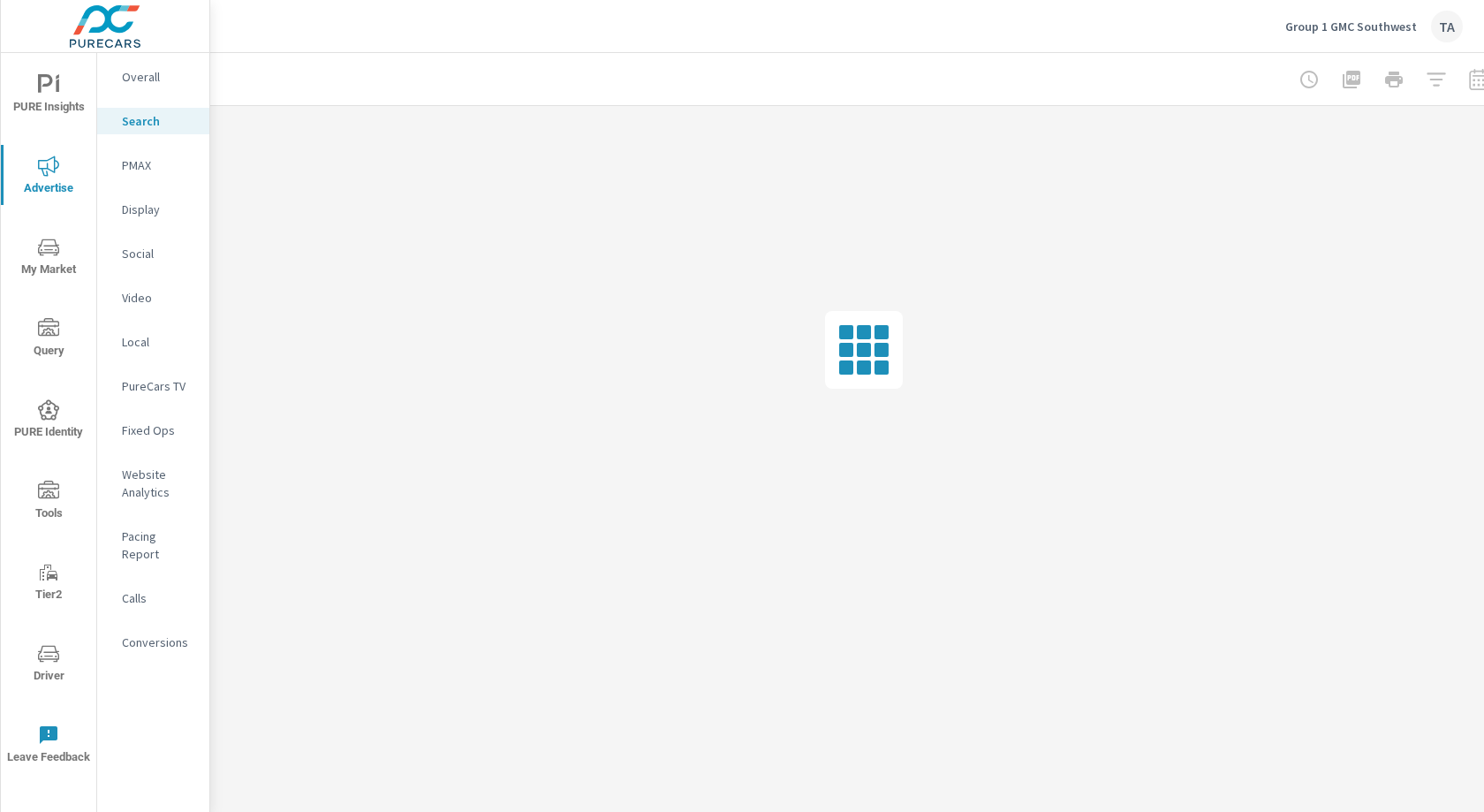
scroll to position [0, 33]
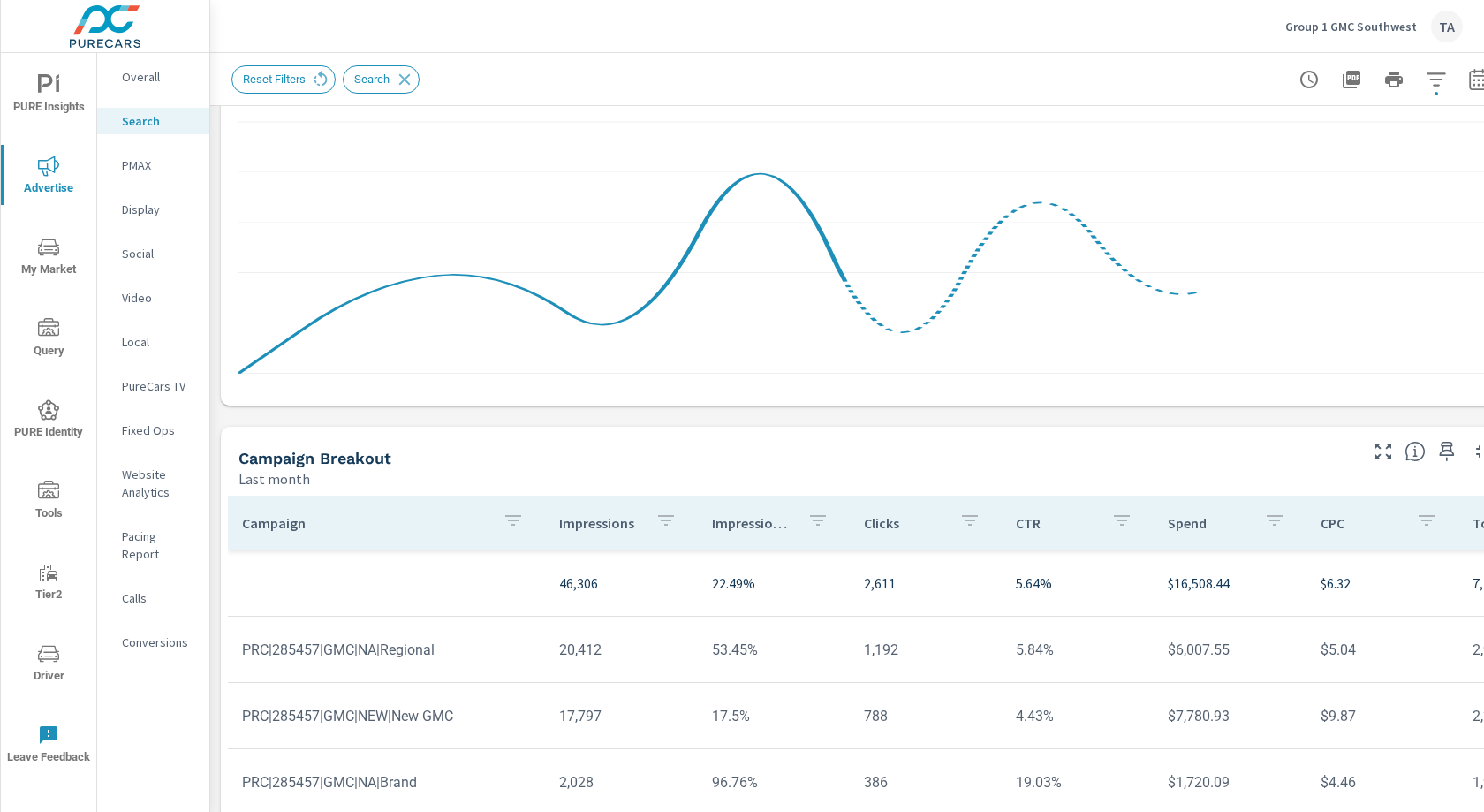
scroll to position [1177, 0]
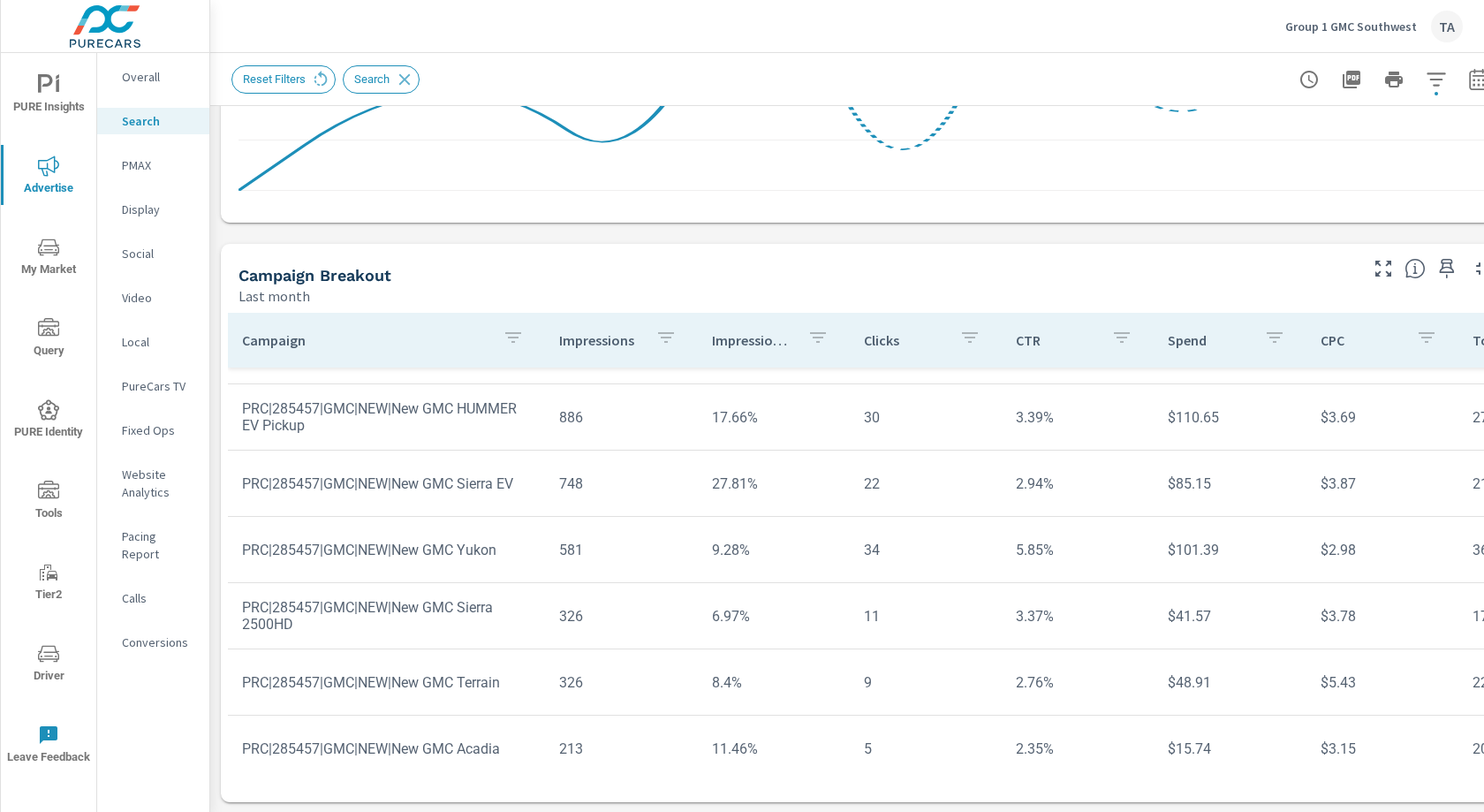
scroll to position [527, 0]
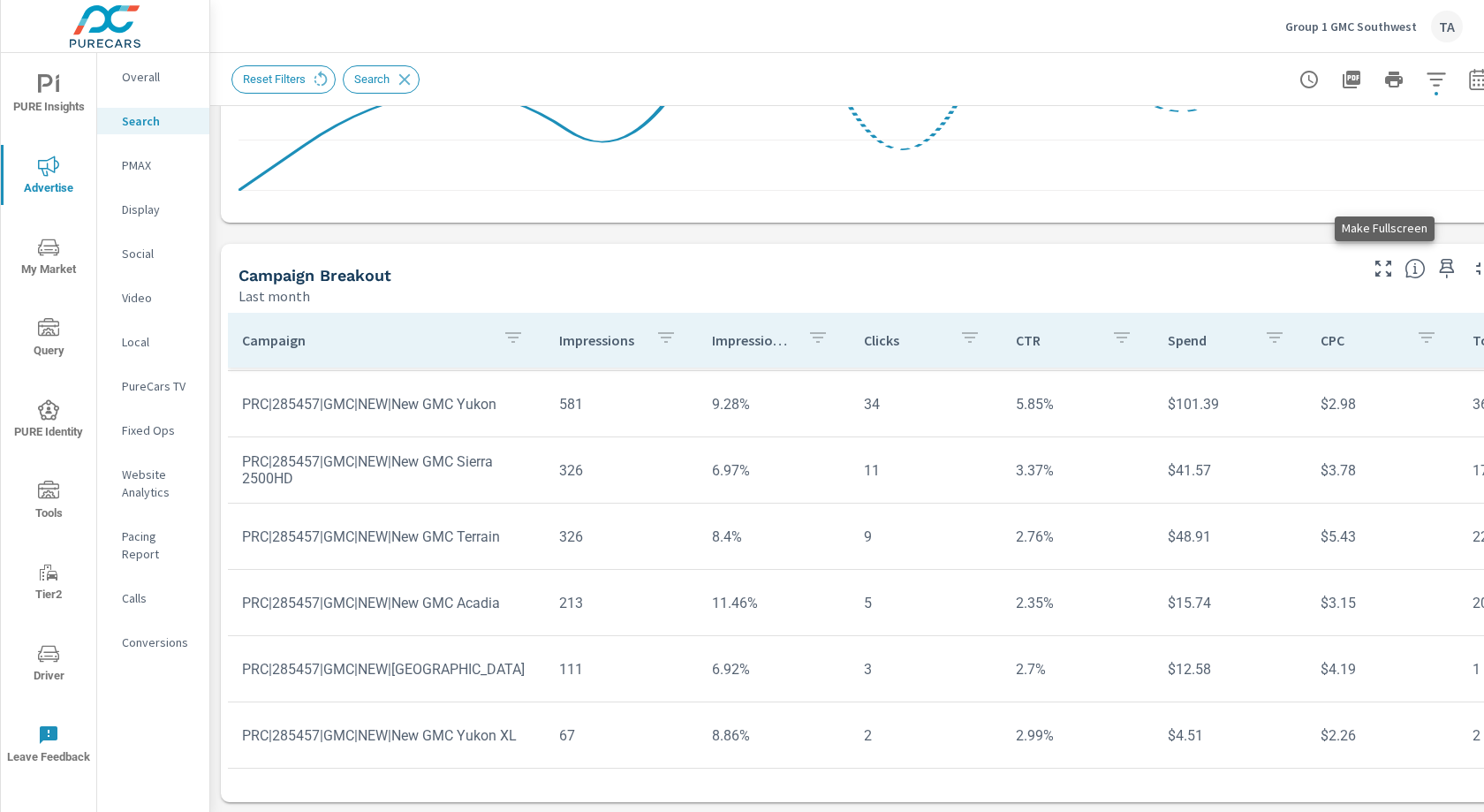
click at [1381, 267] on icon "button" at bounding box center [1383, 267] width 21 height 21
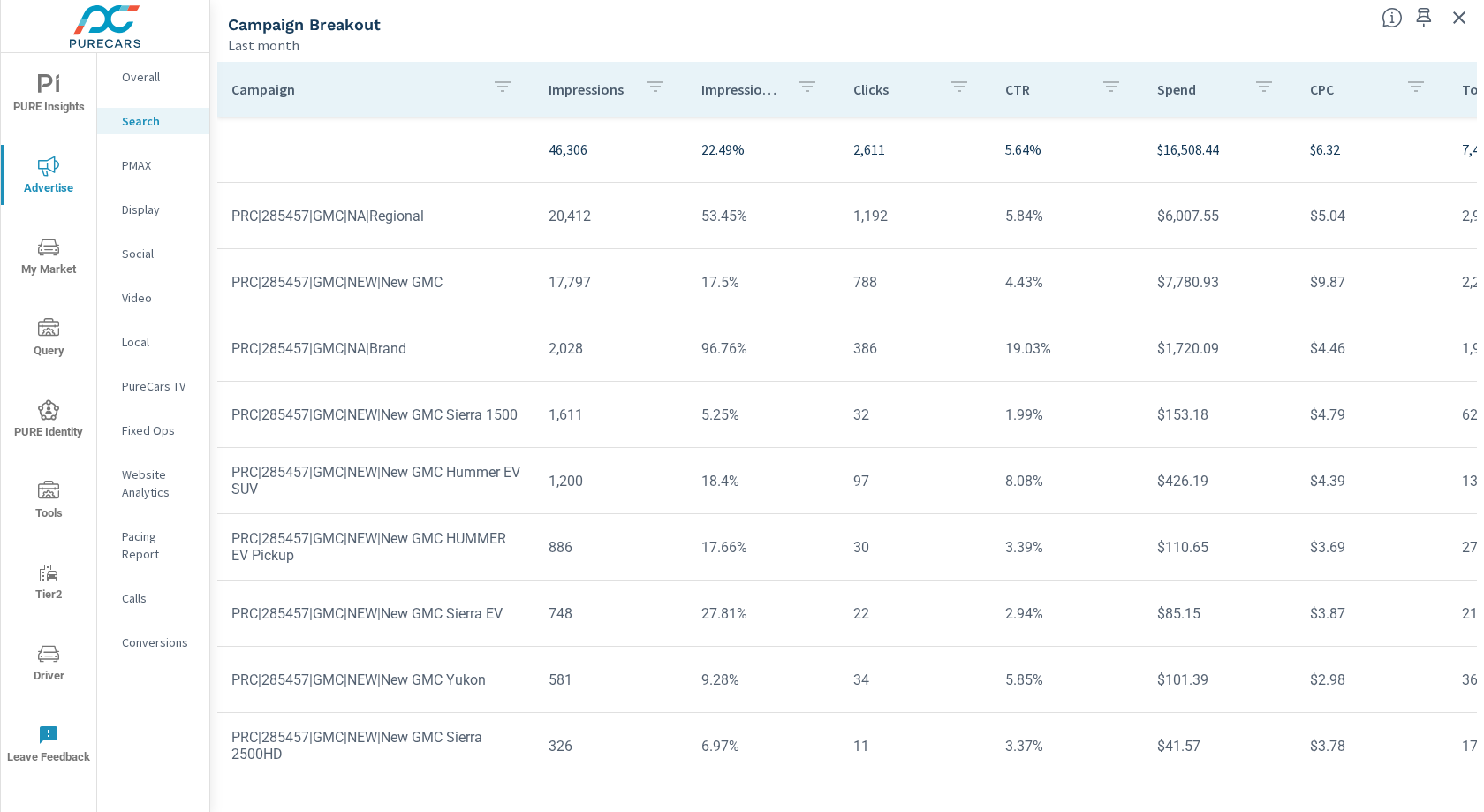
scroll to position [266, 0]
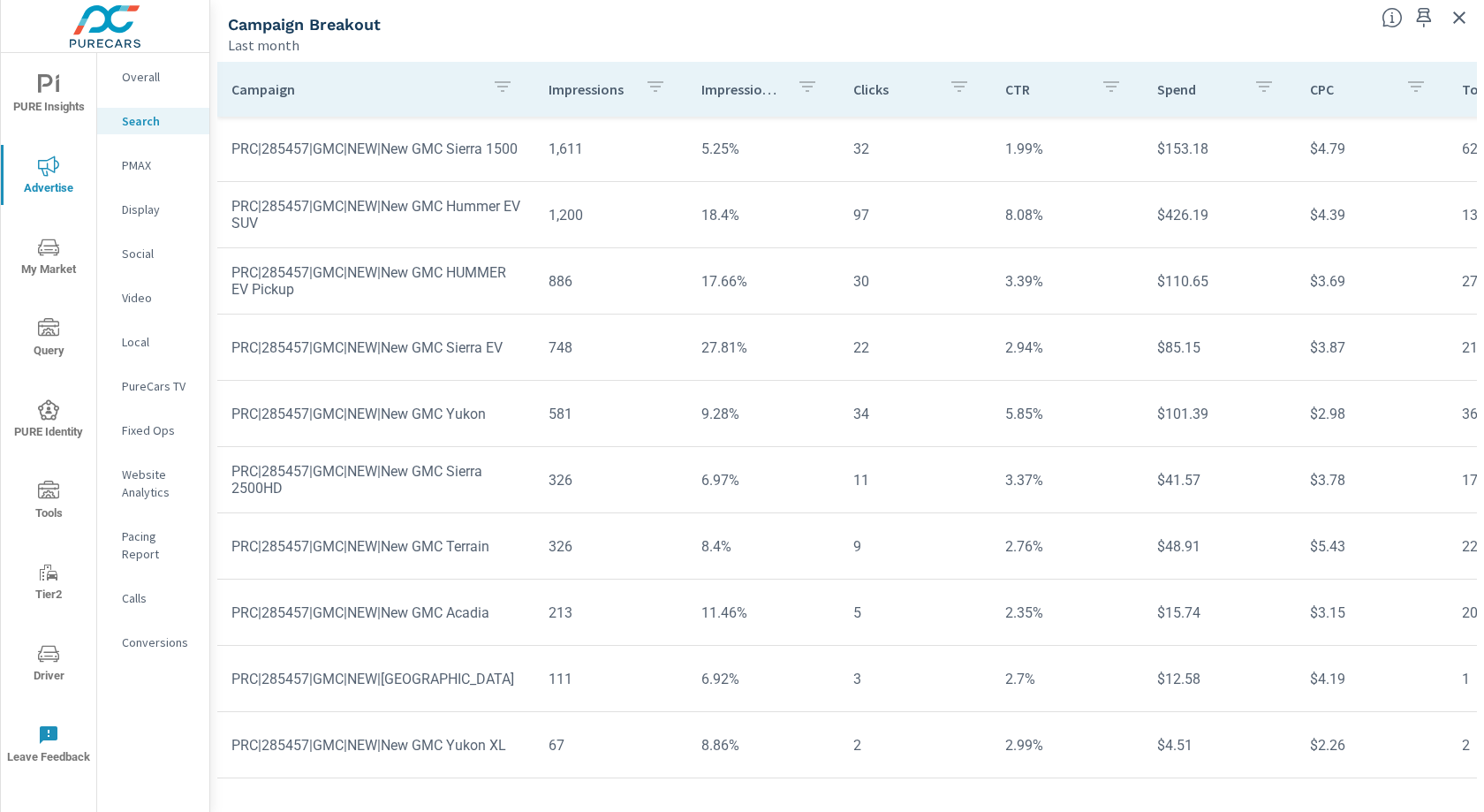
scroll to position [80, 0]
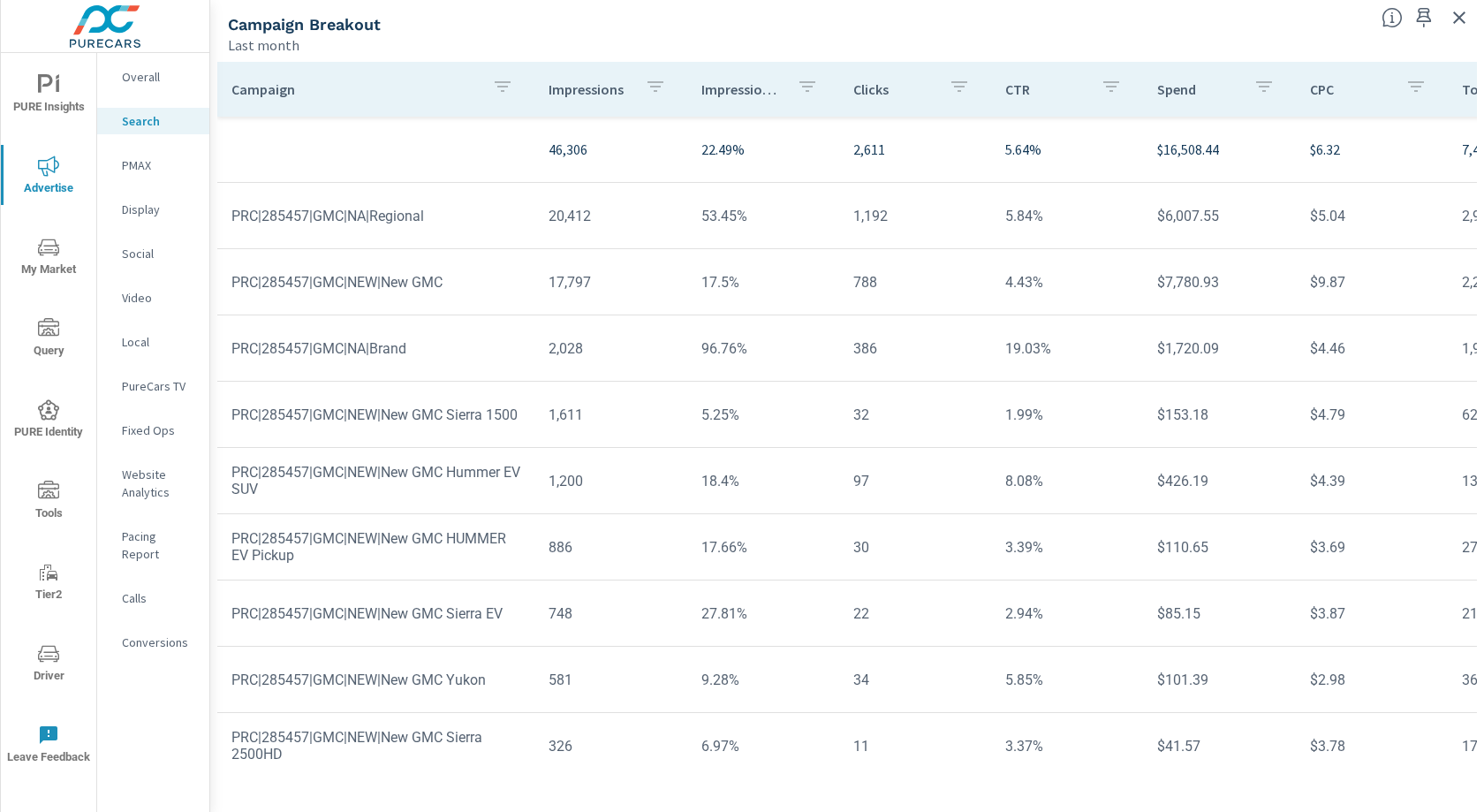
scroll to position [266, 0]
click at [144, 166] on p "PMAX" at bounding box center [159, 165] width 73 height 18
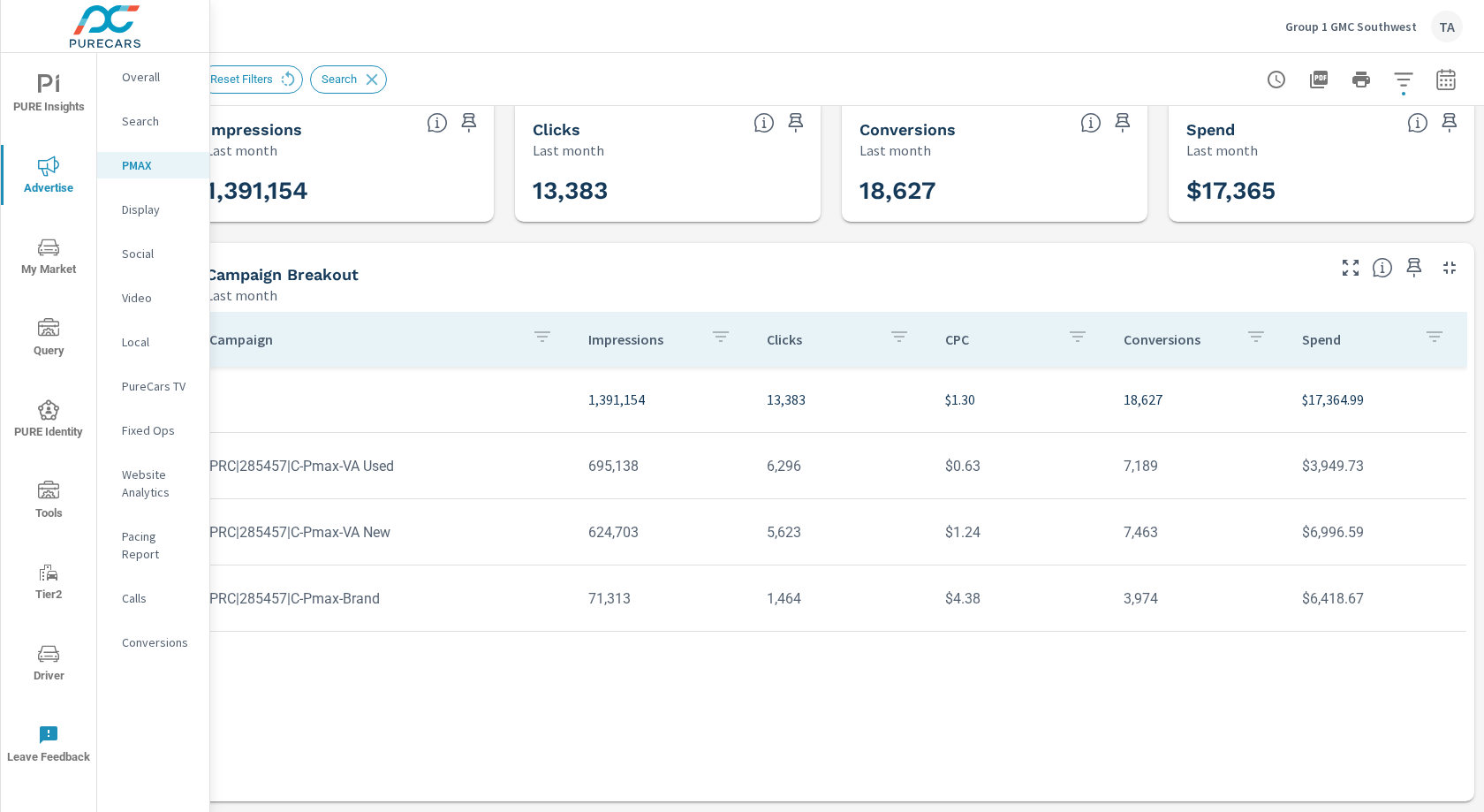
scroll to position [19, 0]
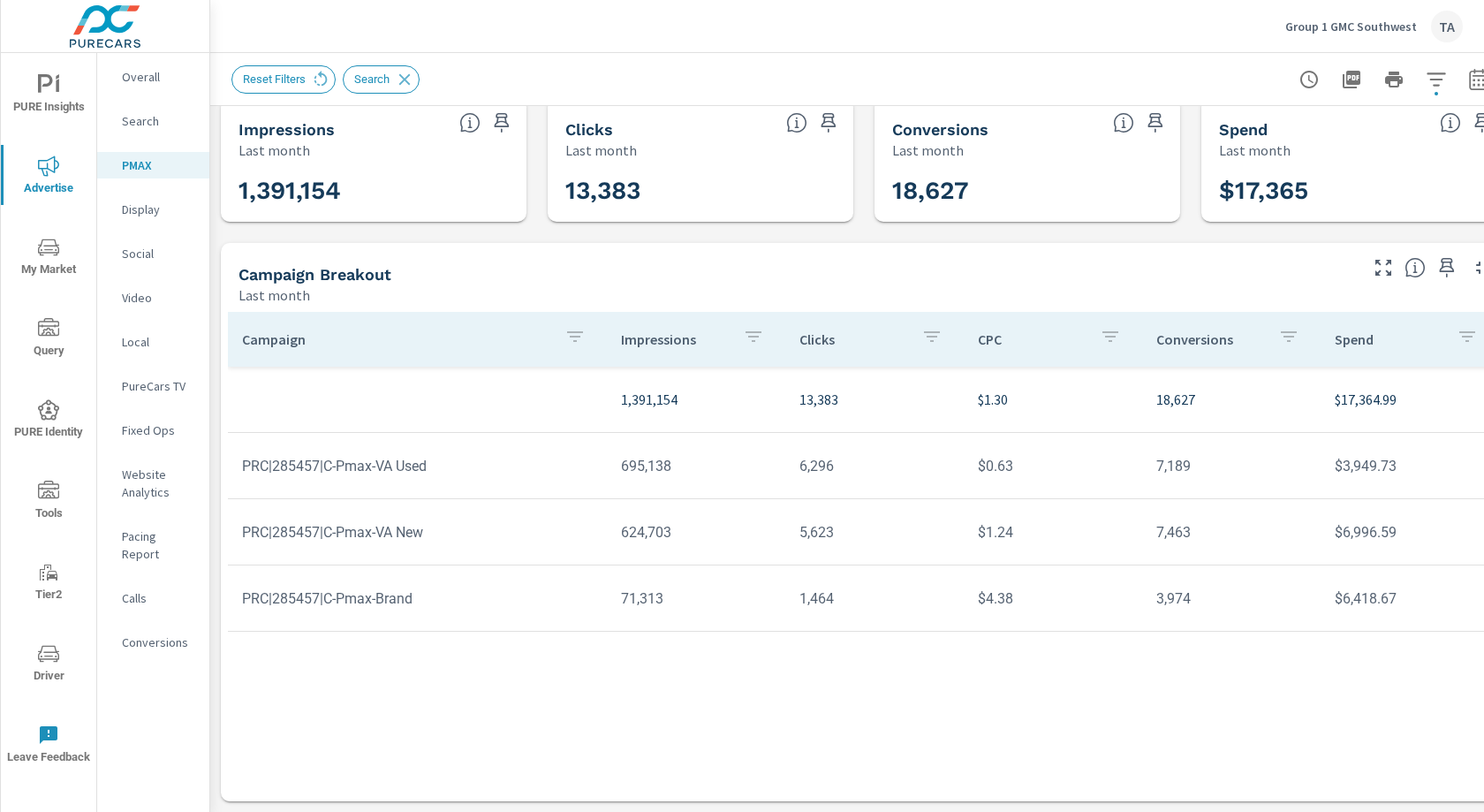
click at [142, 208] on p "Display" at bounding box center [159, 209] width 73 height 18
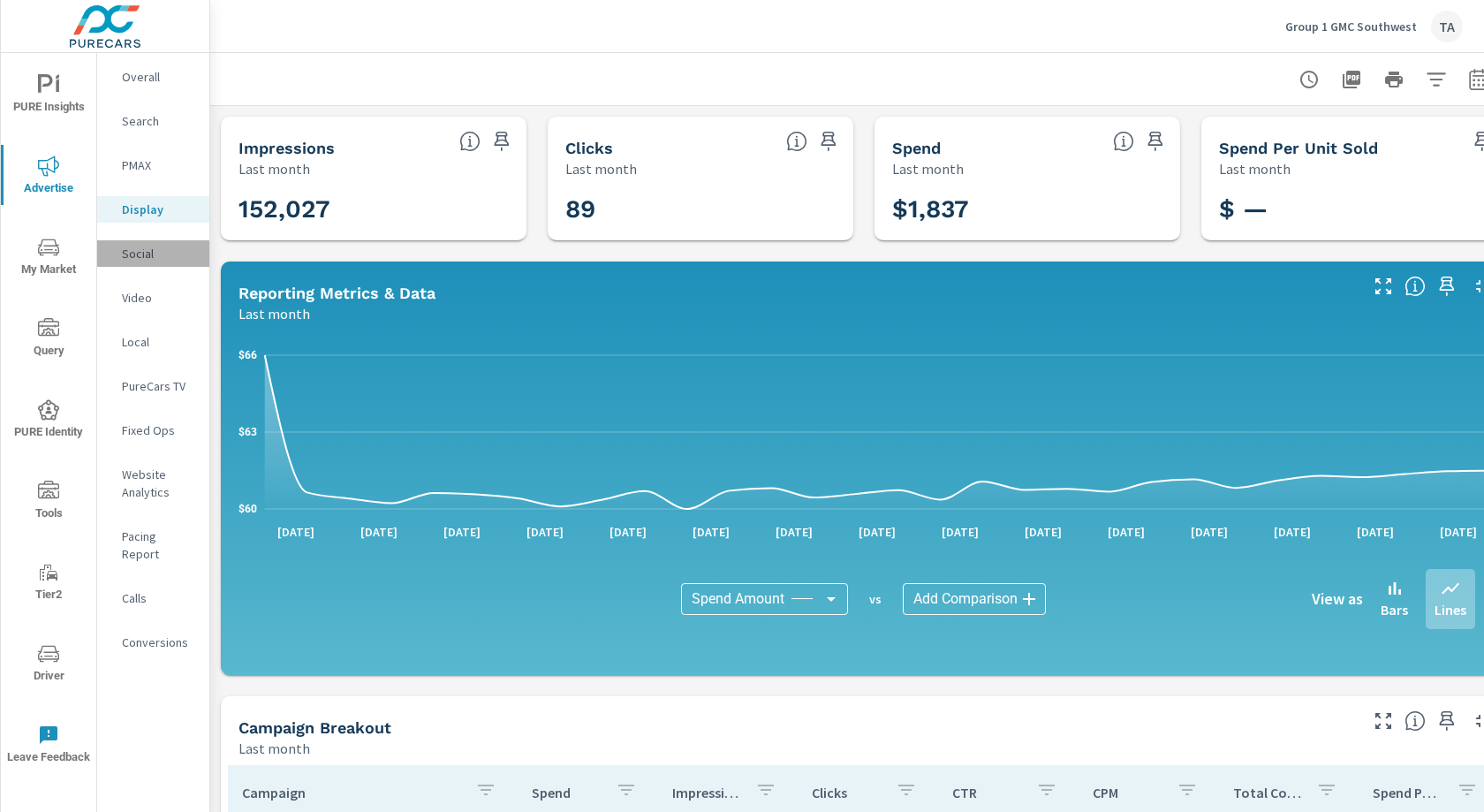
click at [151, 253] on p "Social" at bounding box center [159, 254] width 73 height 18
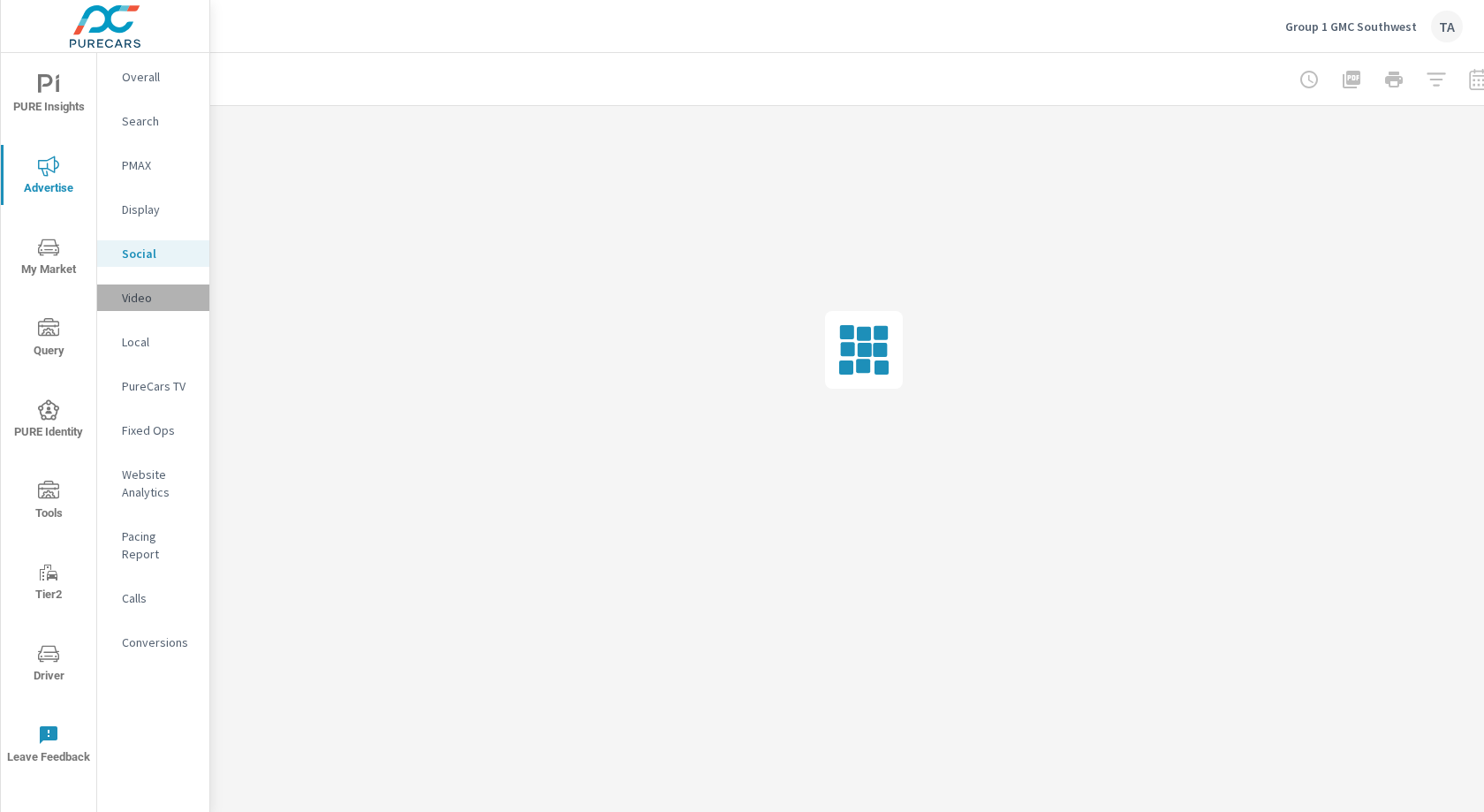
click at [150, 295] on p "Video" at bounding box center [159, 298] width 73 height 18
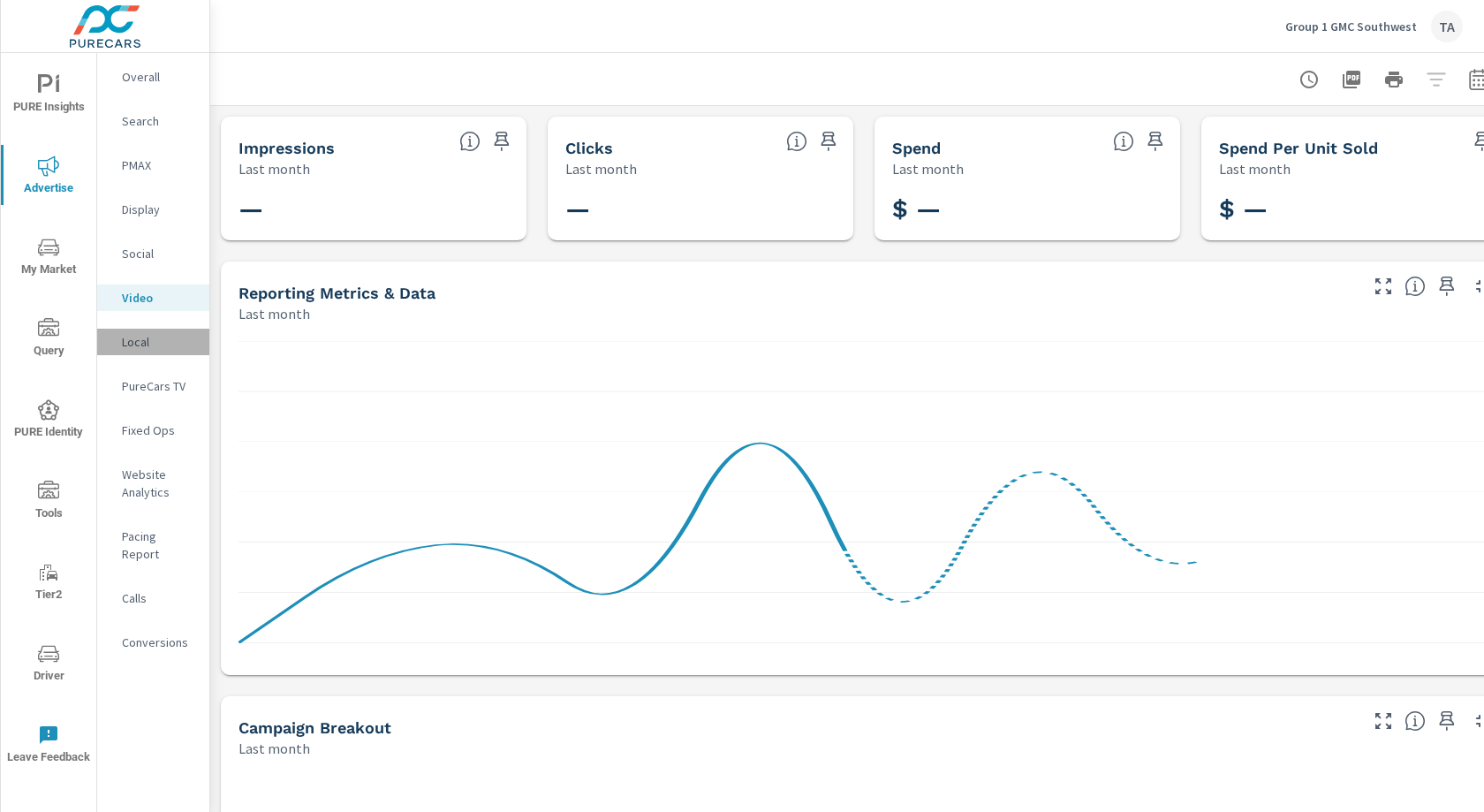
click at [127, 348] on p "Local" at bounding box center [159, 342] width 73 height 18
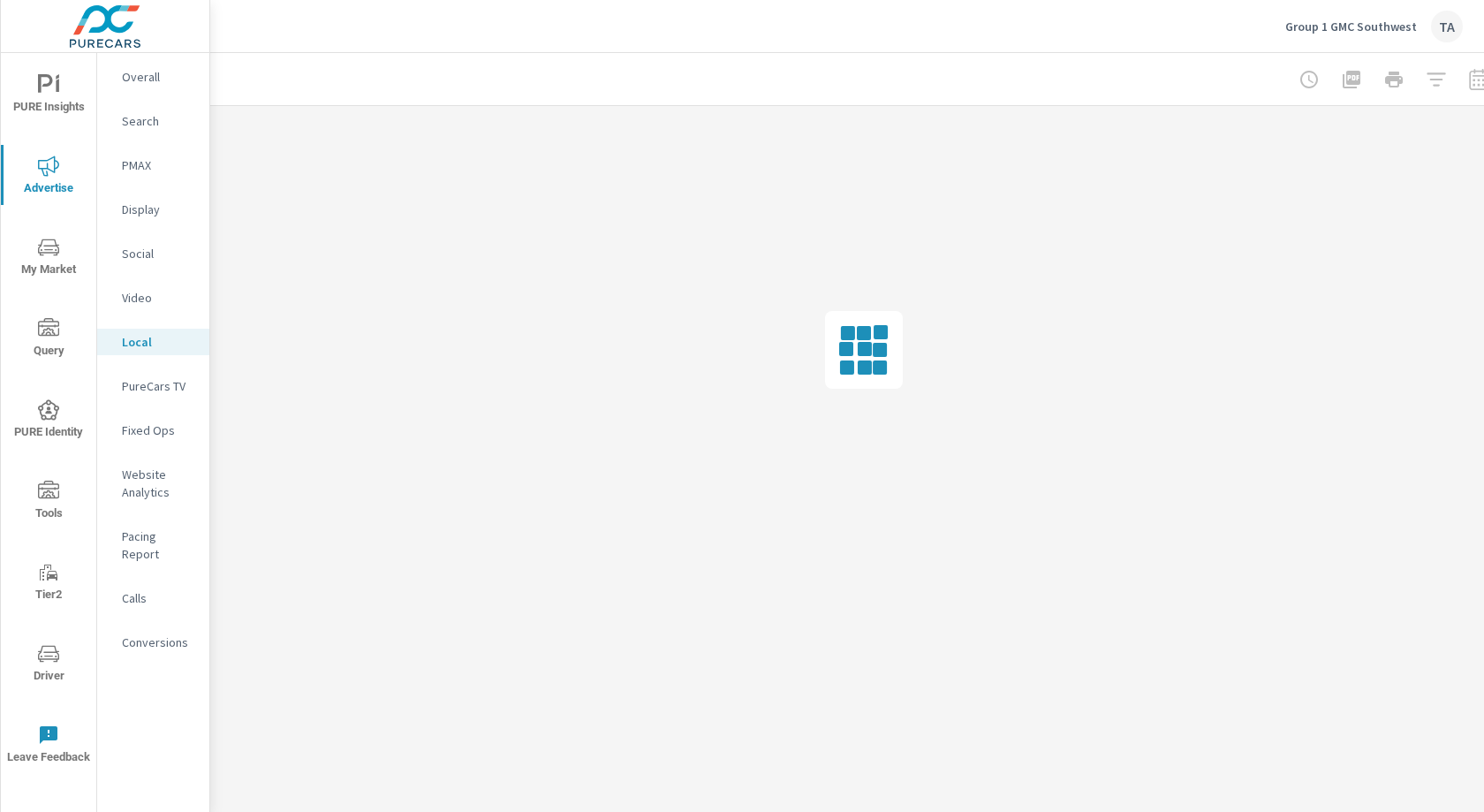
click at [157, 382] on p "PureCars TV" at bounding box center [159, 386] width 73 height 18
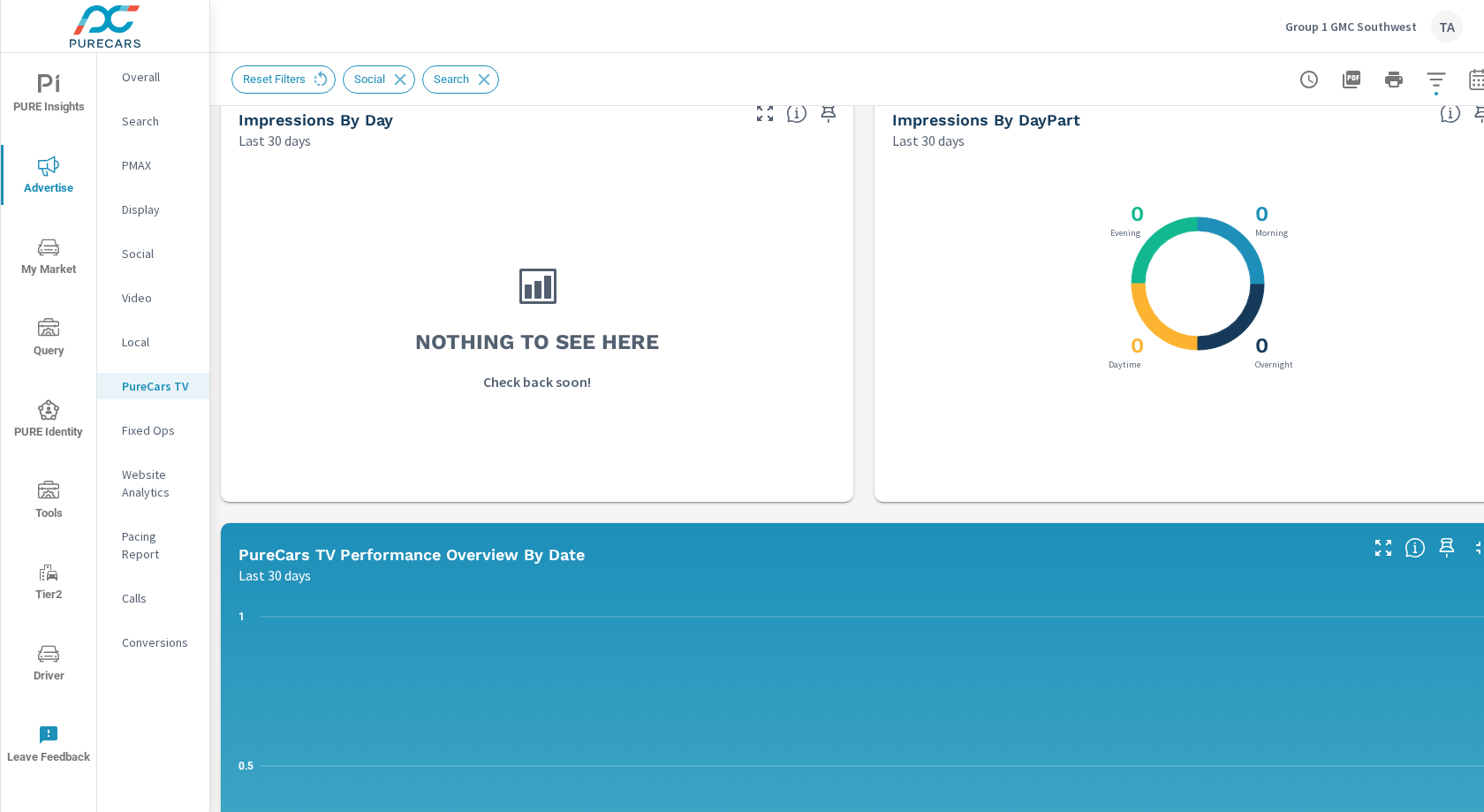
scroll to position [429, 0]
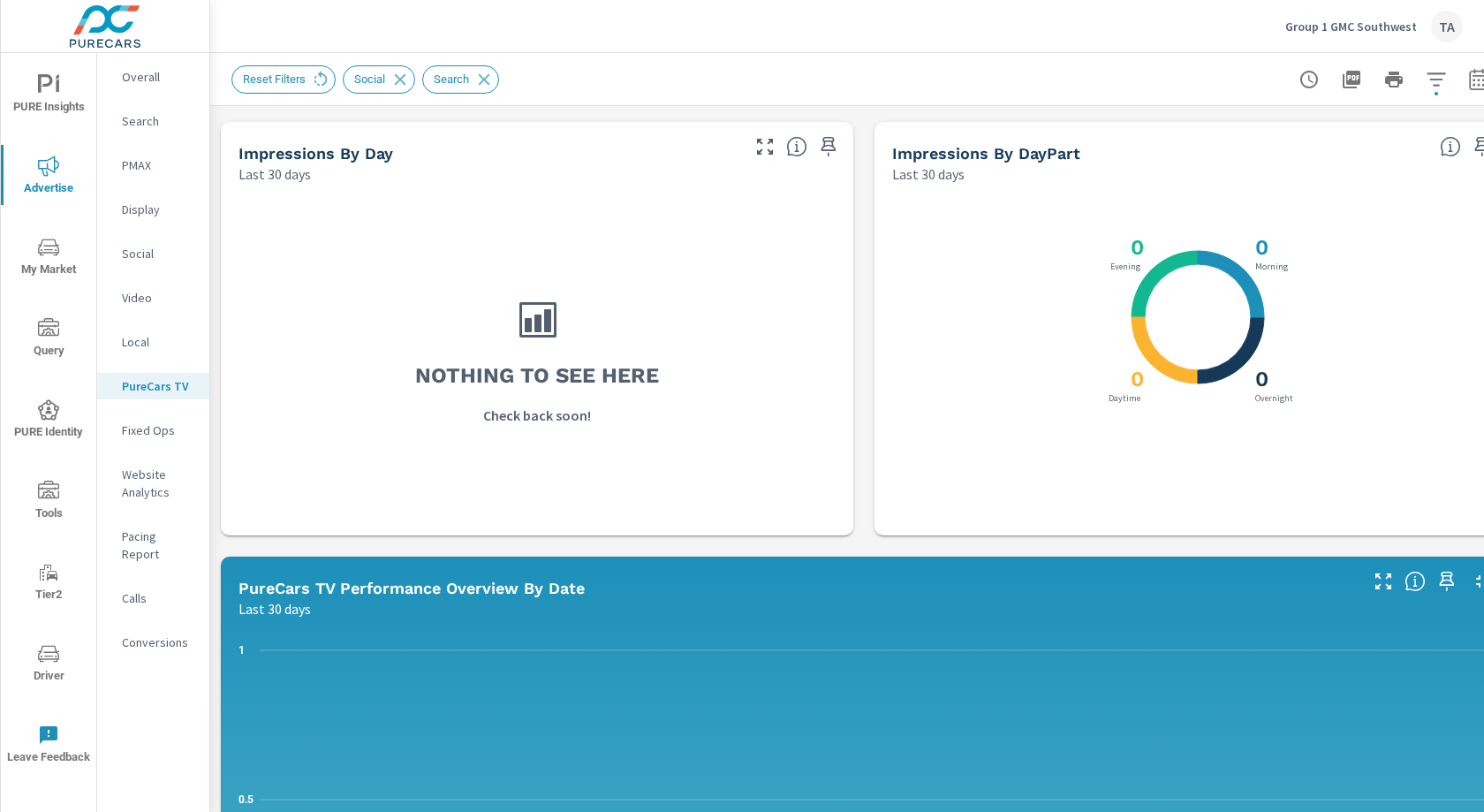
click at [136, 276] on nav "Overall Search PMAX Display Social Video Local PureCars TV Fixed Ops Website An…" at bounding box center [153, 367] width 112 height 627
click at [134, 296] on p "Video" at bounding box center [159, 298] width 73 height 18
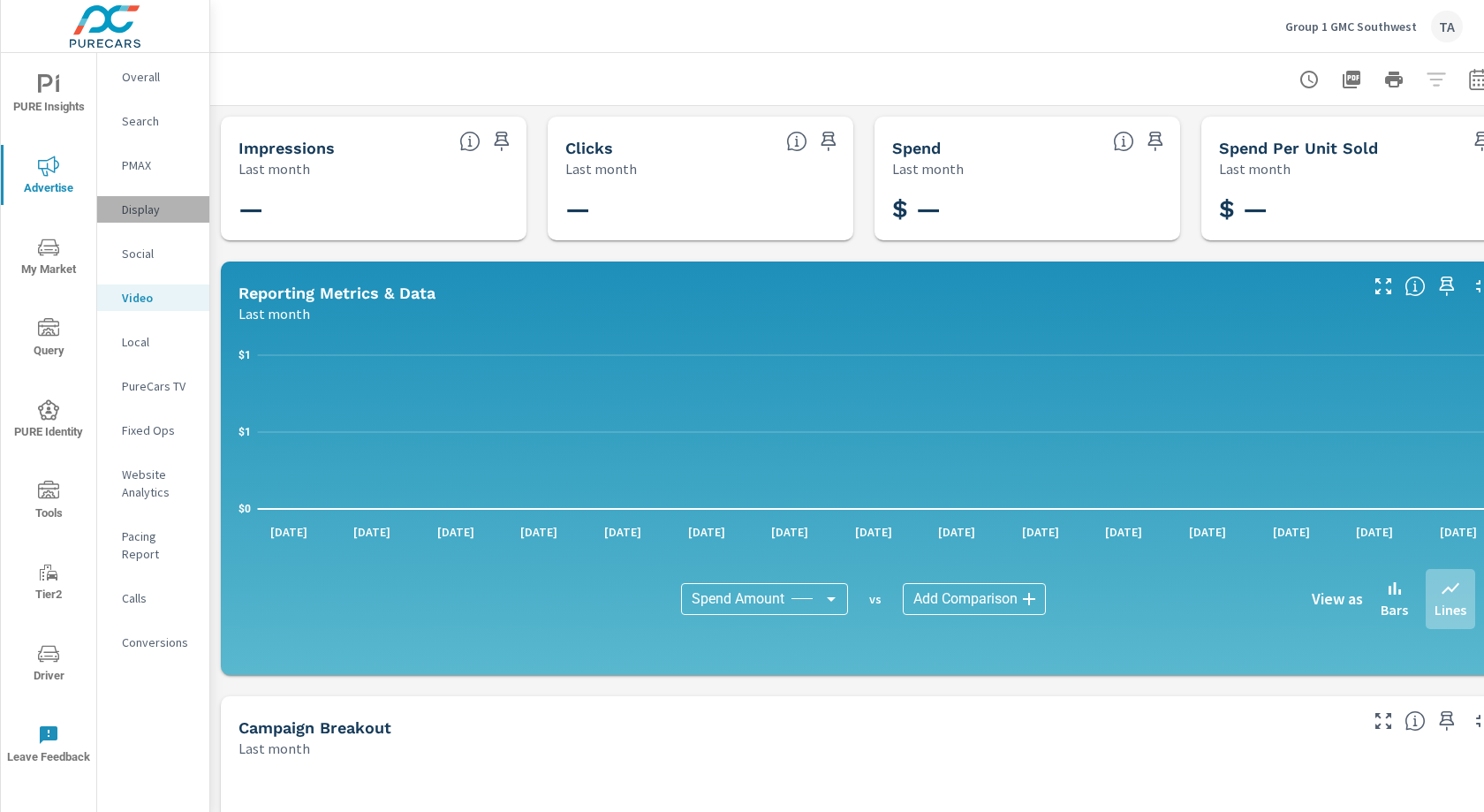
click at [156, 209] on p "Display" at bounding box center [159, 209] width 73 height 18
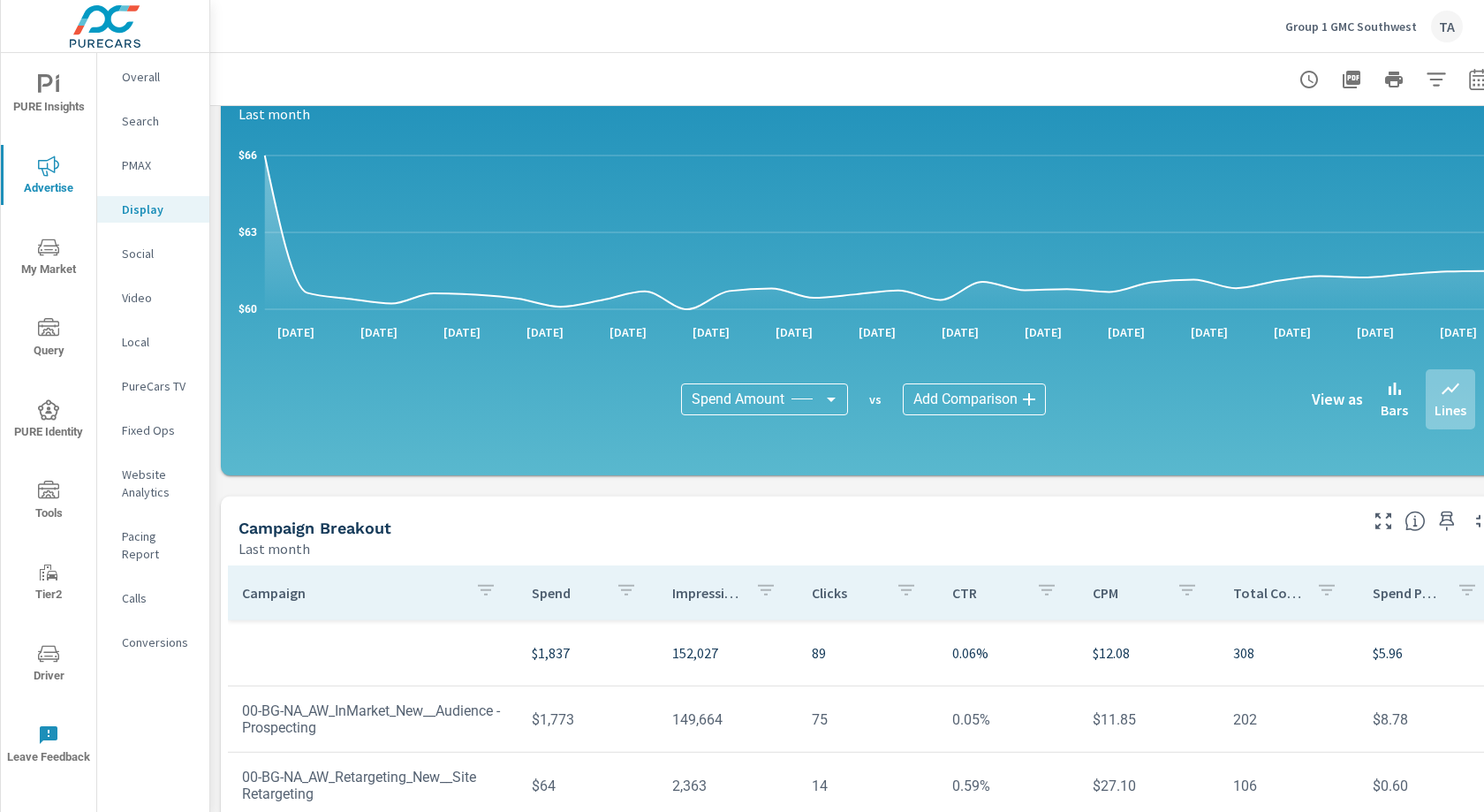
scroll to position [453, 0]
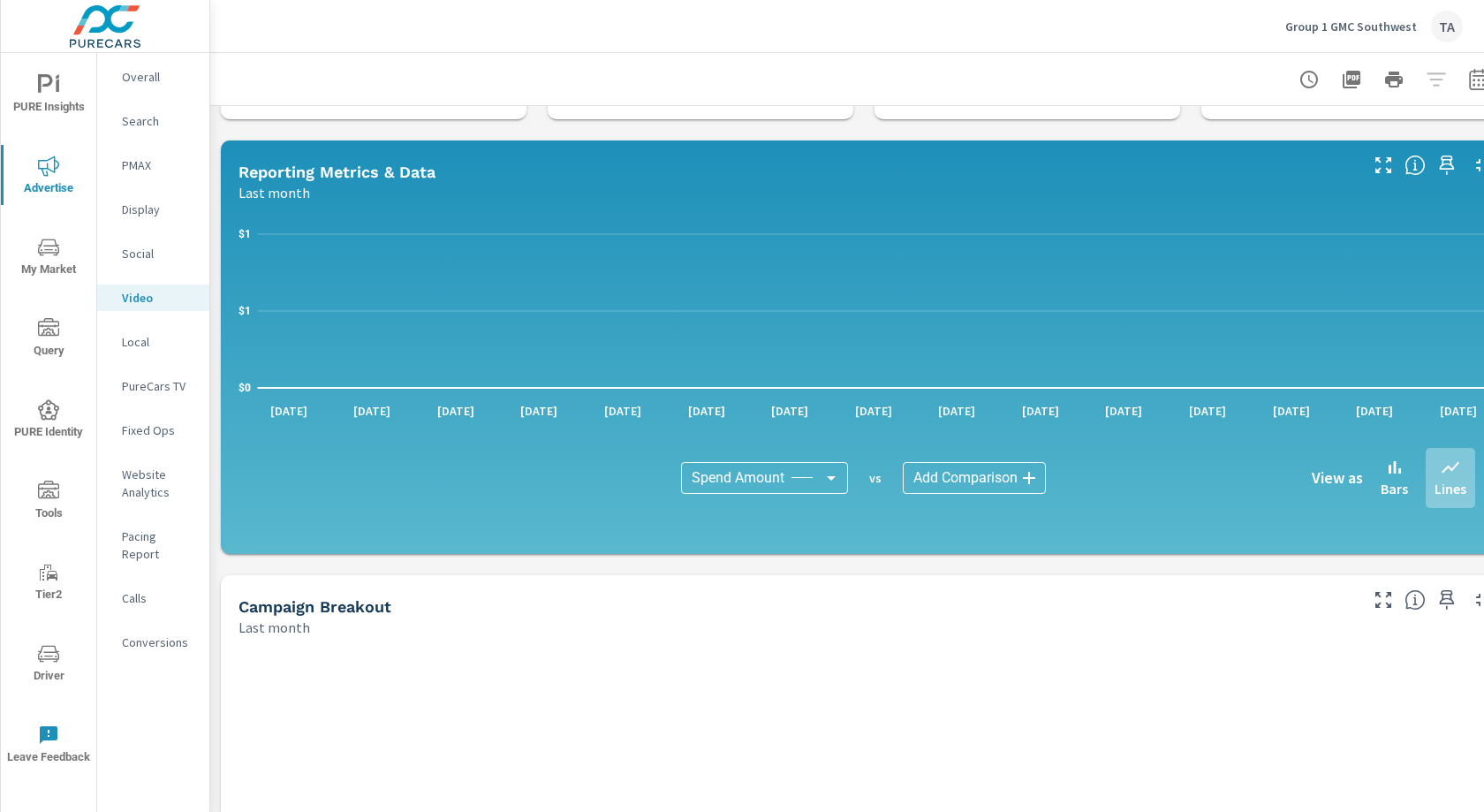
scroll to position [142, 0]
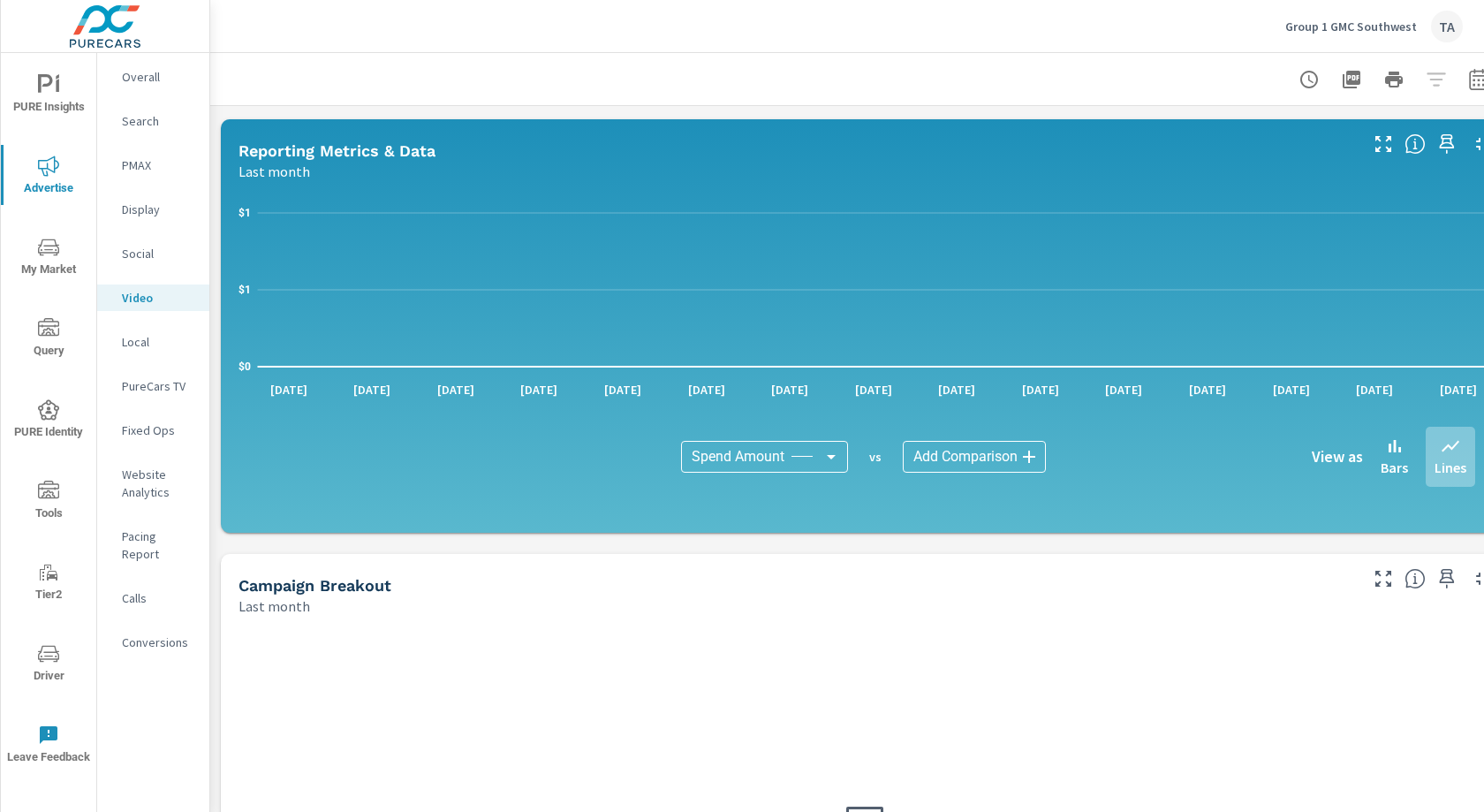
click at [143, 208] on p "Display" at bounding box center [159, 209] width 73 height 18
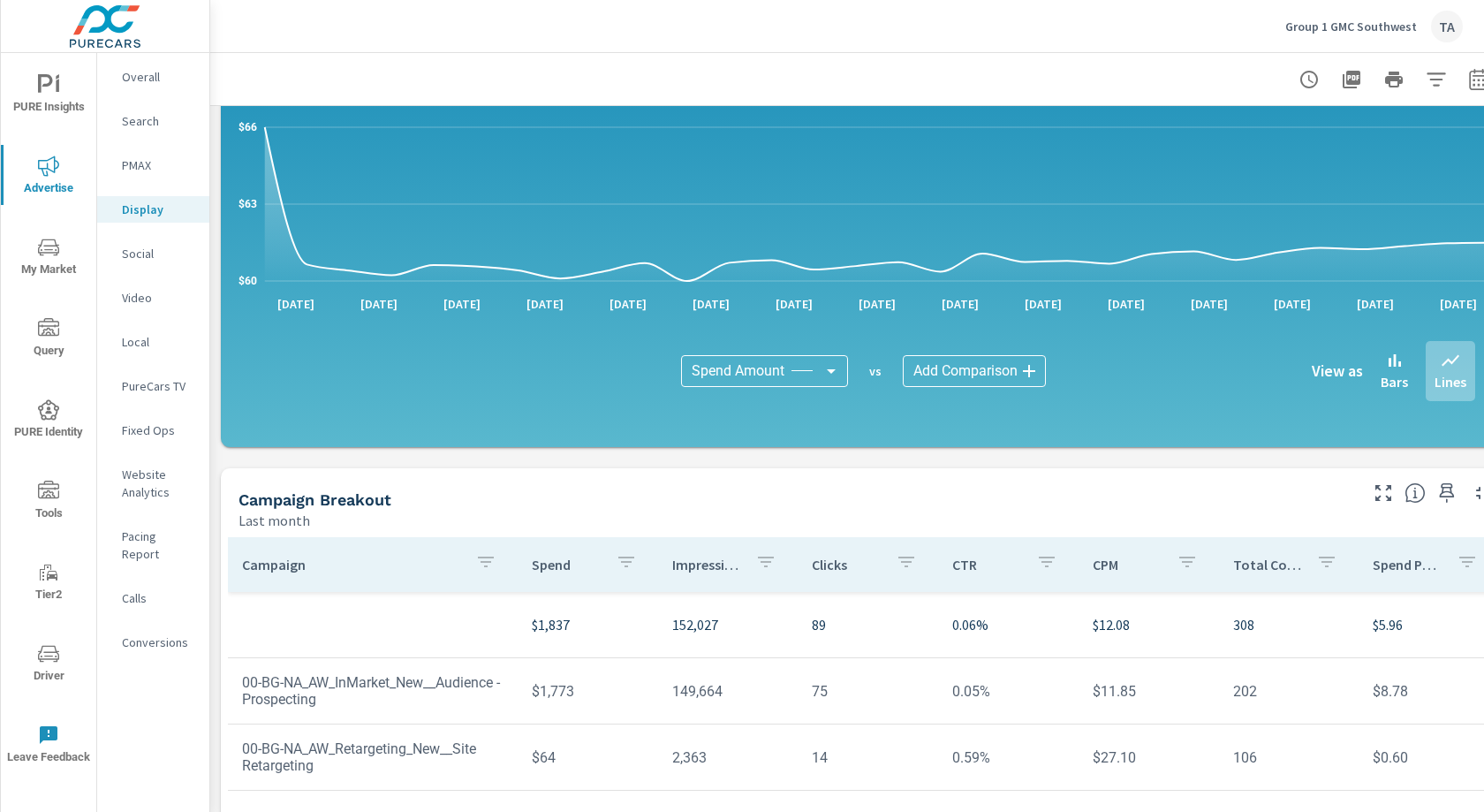
scroll to position [453, 0]
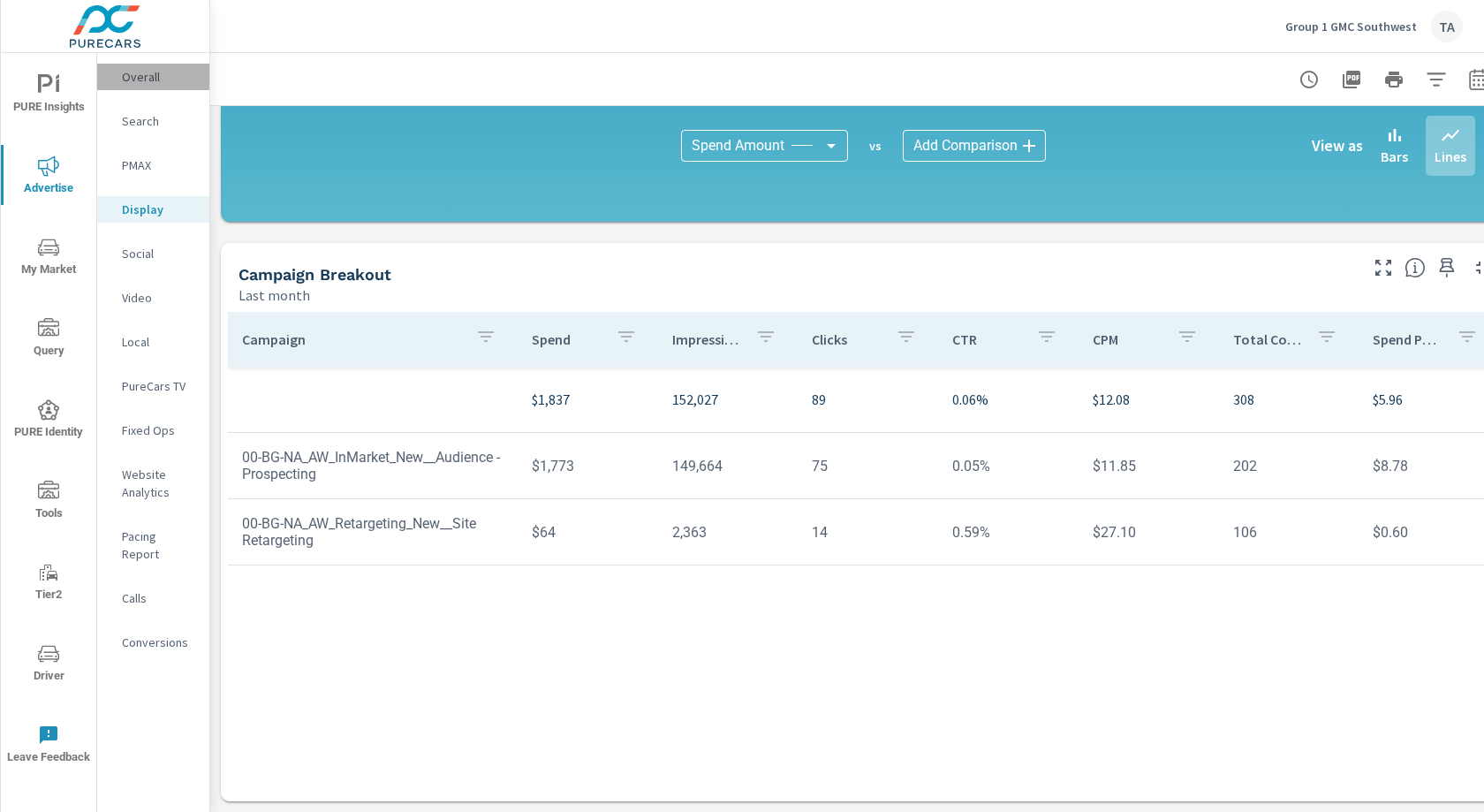
click at [152, 70] on p "Overall" at bounding box center [159, 77] width 73 height 18
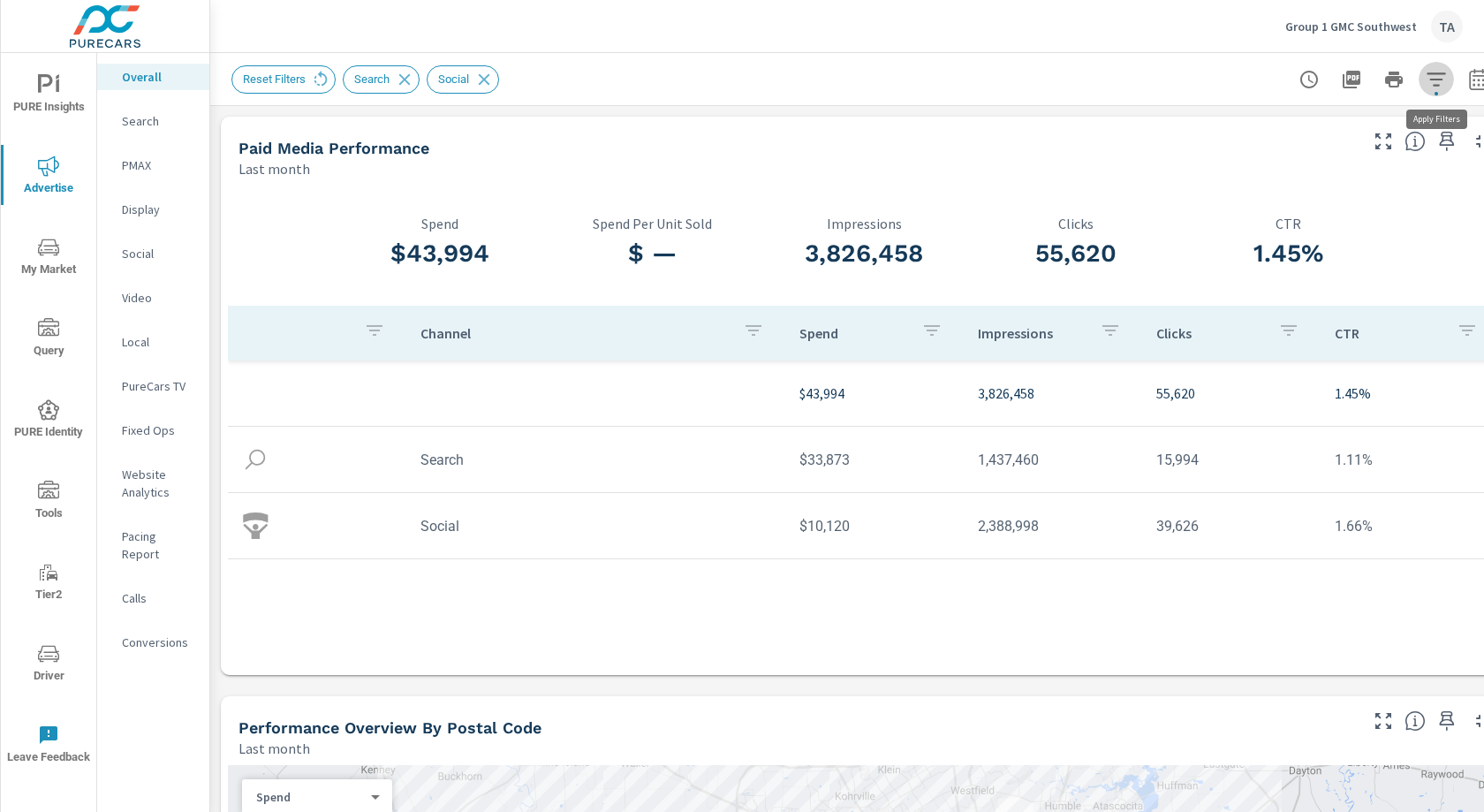
click at [1426, 87] on icon "button" at bounding box center [1436, 79] width 21 height 21
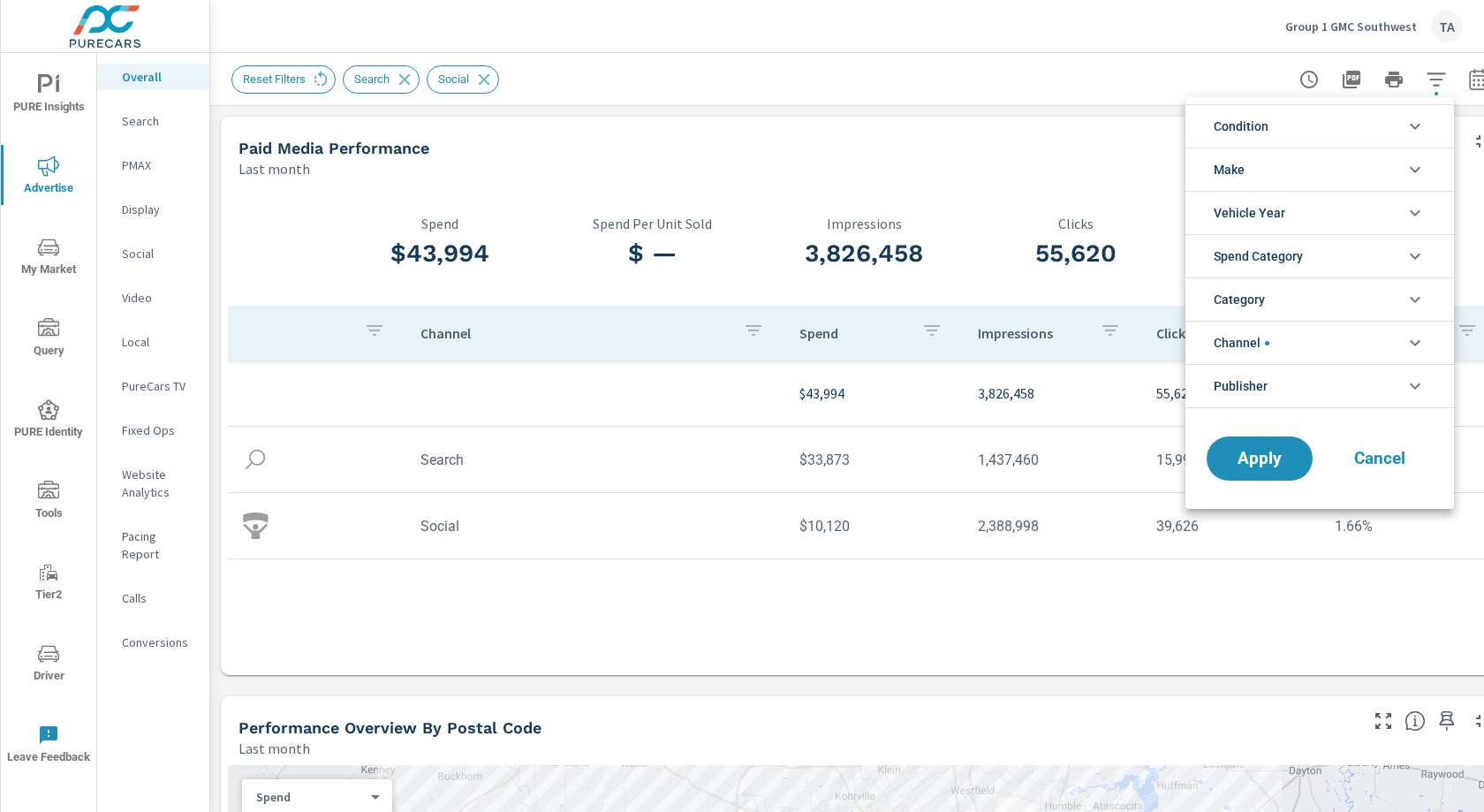
scroll to position [39, 0]
click at [1272, 344] on li "Channel" at bounding box center [1320, 342] width 268 height 43
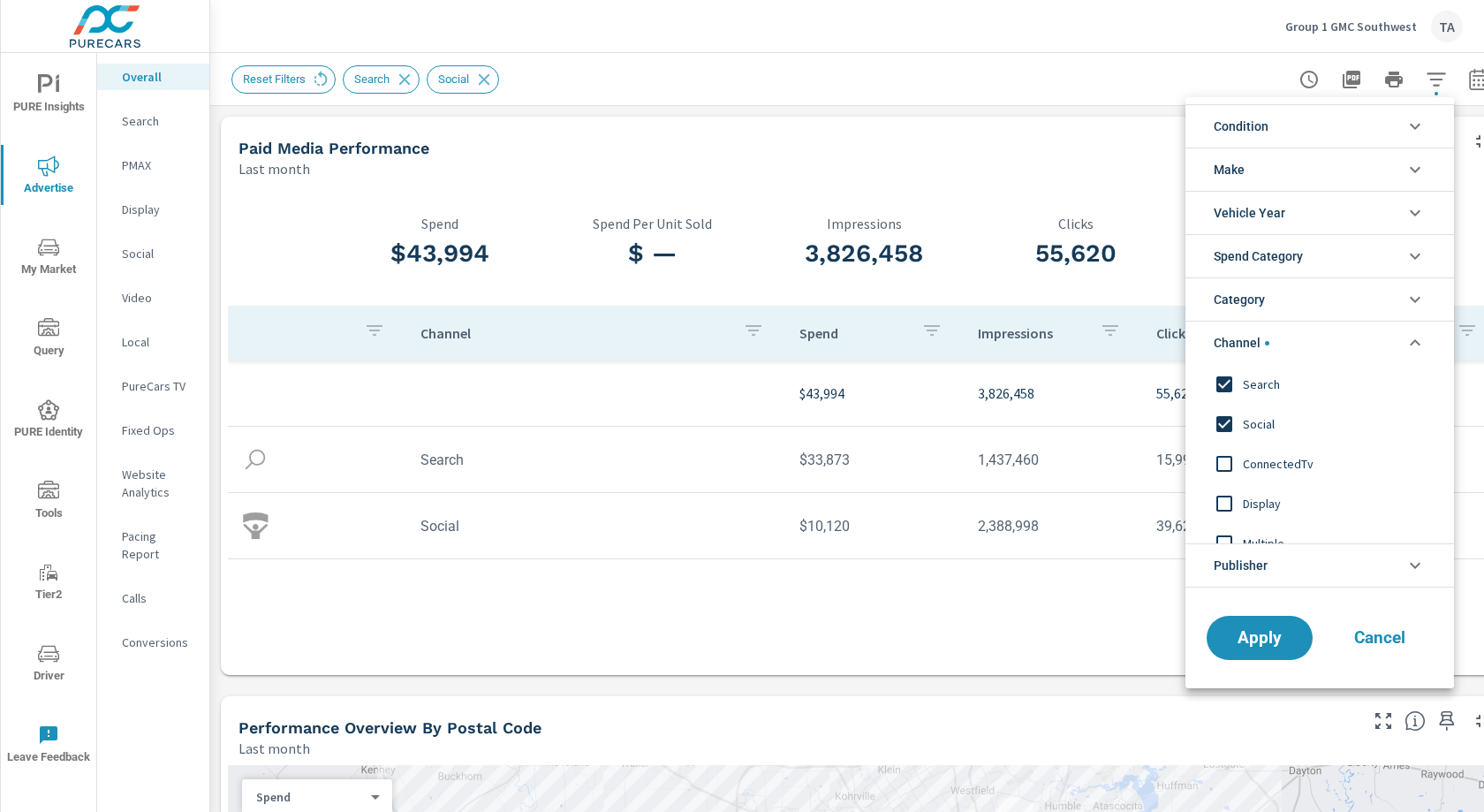
scroll to position [0, 0]
click at [1224, 469] on input "filter options" at bounding box center [1224, 464] width 37 height 37
click at [1224, 473] on input "filter options" at bounding box center [1224, 484] width 37 height 37
click at [1224, 511] on input "filter options" at bounding box center [1224, 524] width 37 height 37
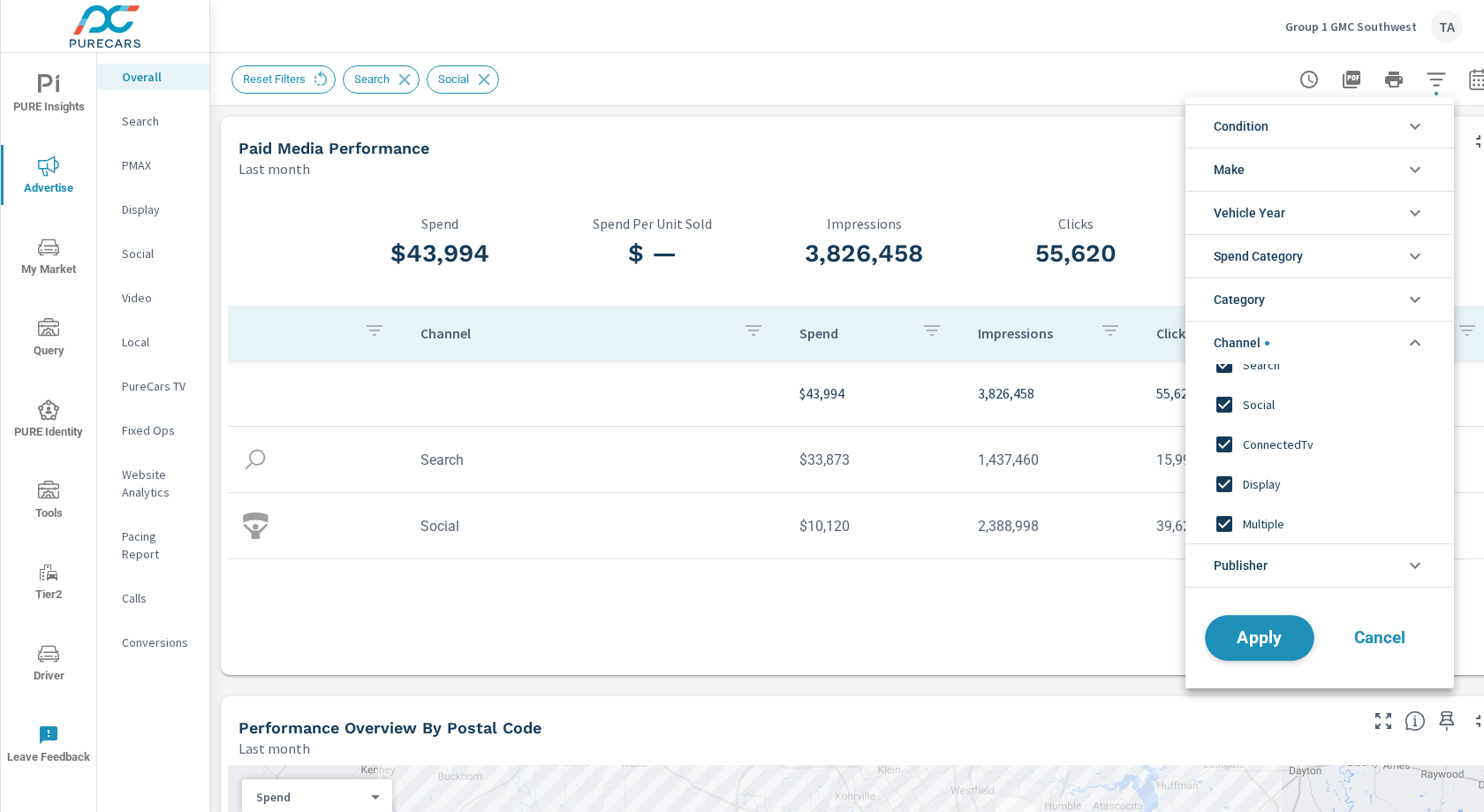
click at [1264, 629] on span "Apply" at bounding box center [1259, 637] width 72 height 17
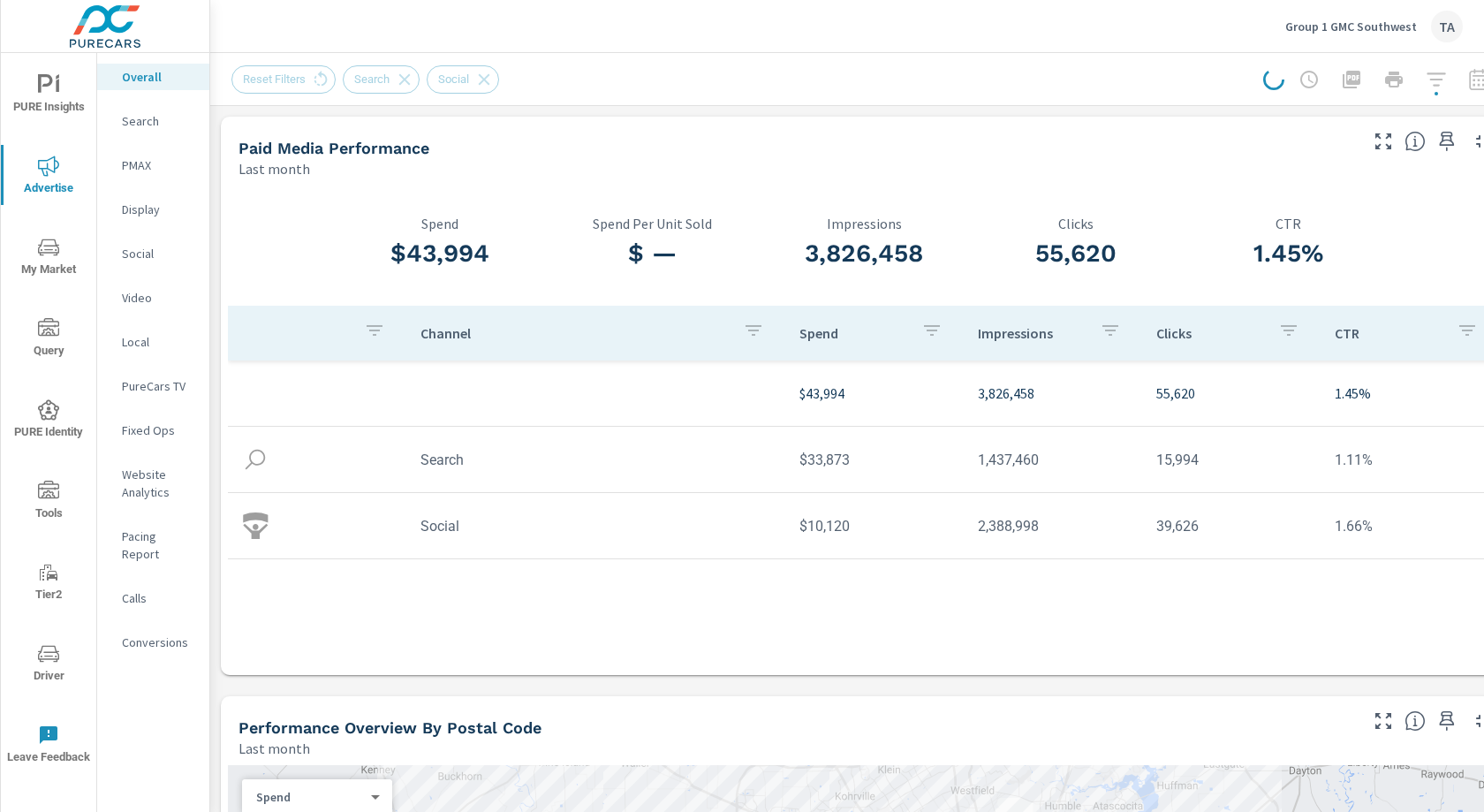
click at [788, 152] on div "Paid Media Performance" at bounding box center [797, 148] width 1117 height 21
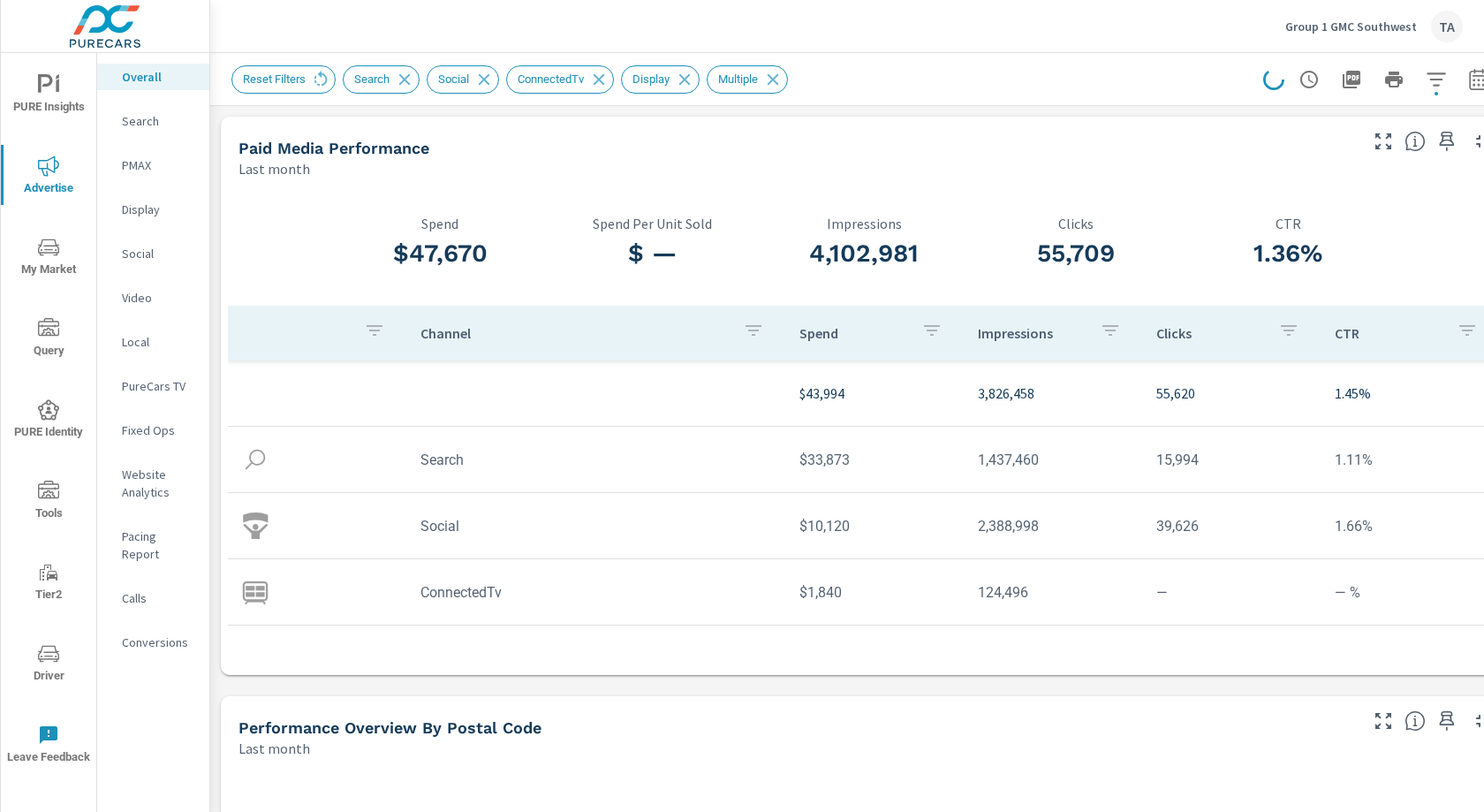
scroll to position [3, 0]
click at [159, 174] on div "PMAX" at bounding box center [153, 165] width 112 height 27
